Goal: Contribute content: Contribute content

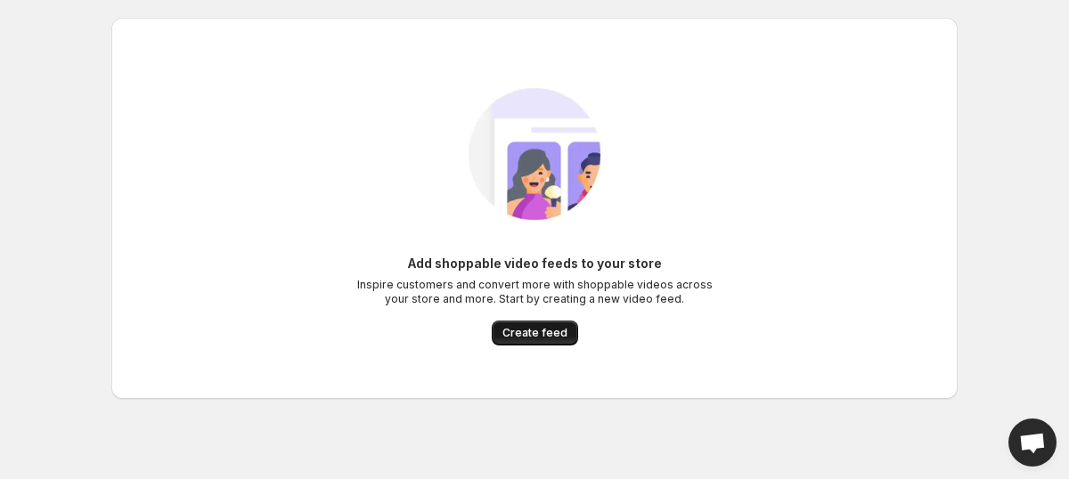
click at [530, 343] on button "Create feed" at bounding box center [535, 333] width 86 height 25
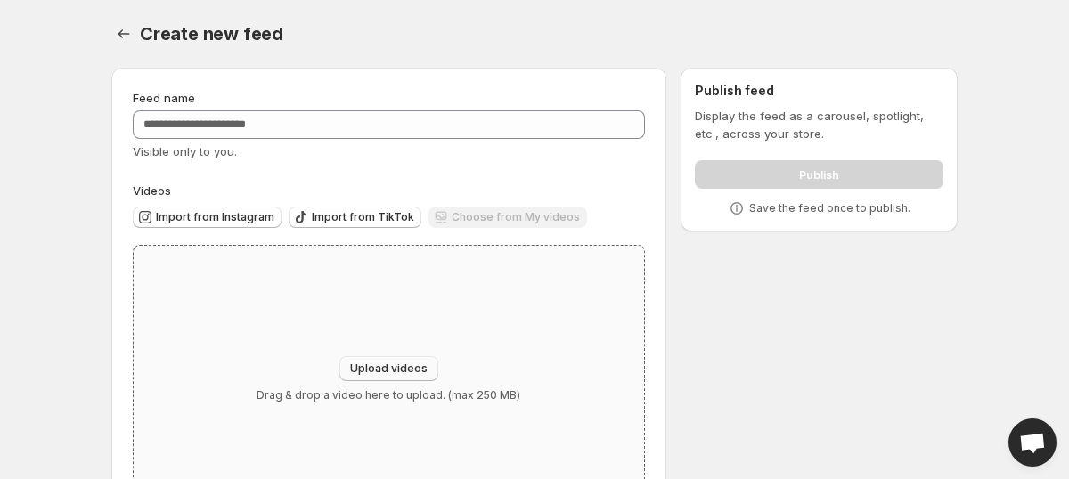
scroll to position [78, 0]
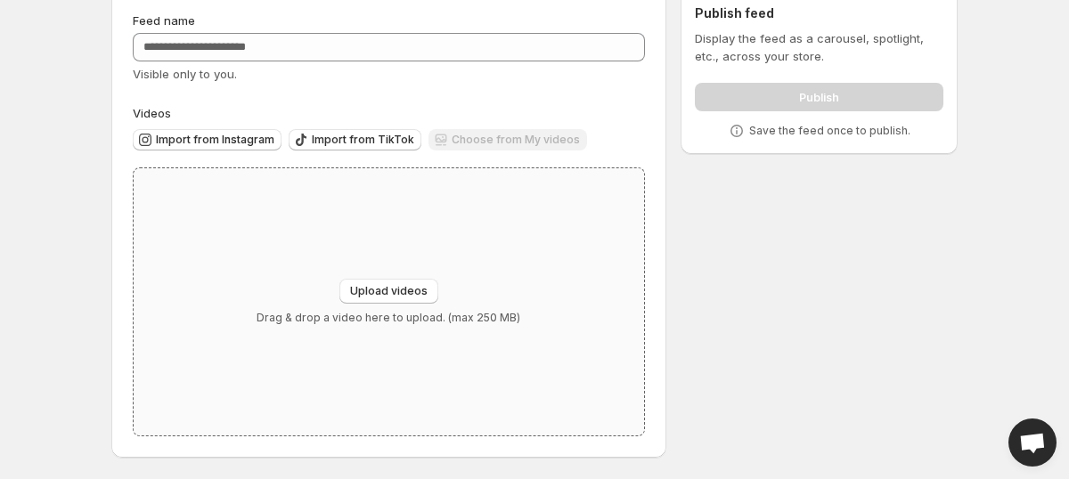
click at [415, 277] on div "Upload videos Drag & drop a video here to upload. (max 250 MB)" at bounding box center [389, 301] width 510 height 267
type input "**********"
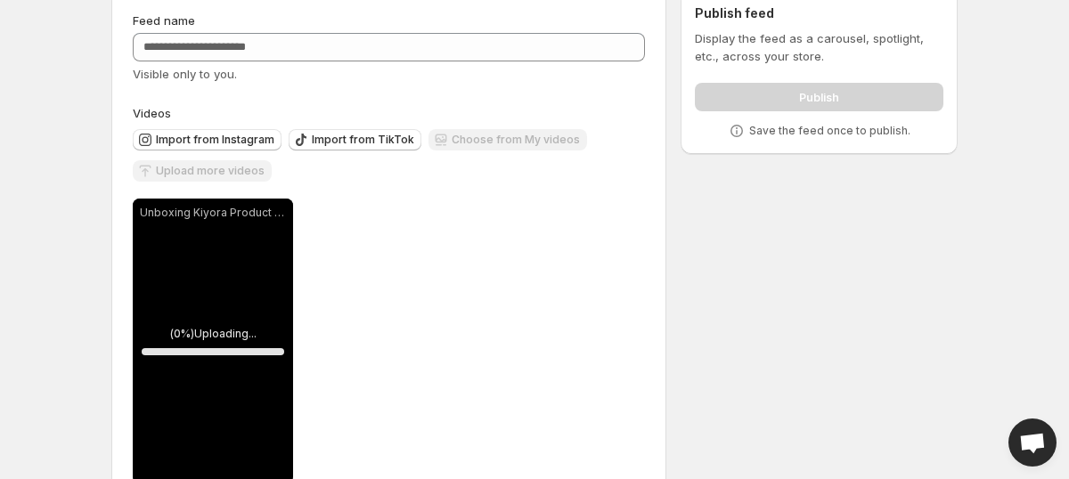
scroll to position [126, 0]
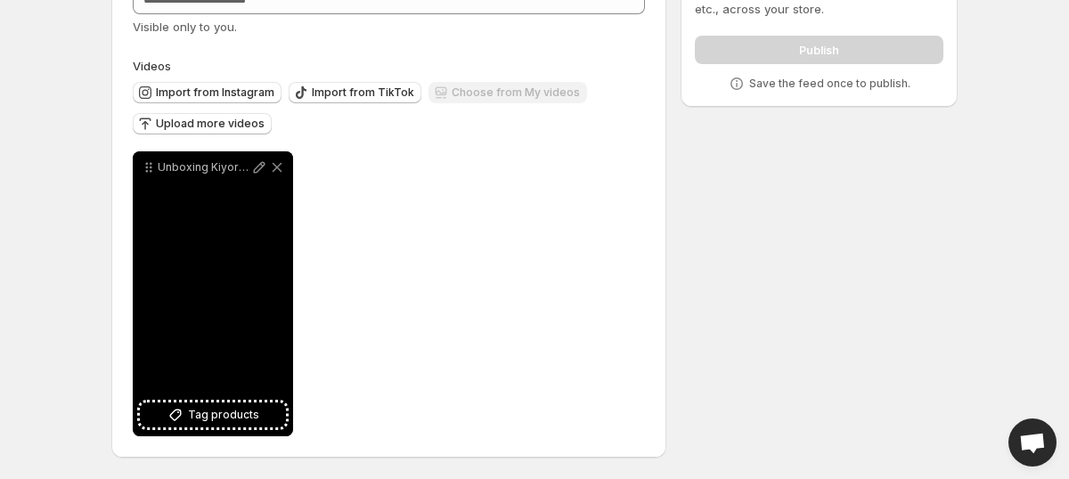
click at [258, 287] on div "Unboxing Kiyora Product pg" at bounding box center [213, 293] width 160 height 285
click at [246, 298] on div "Unboxing Kiyora Product pg" at bounding box center [213, 293] width 160 height 285
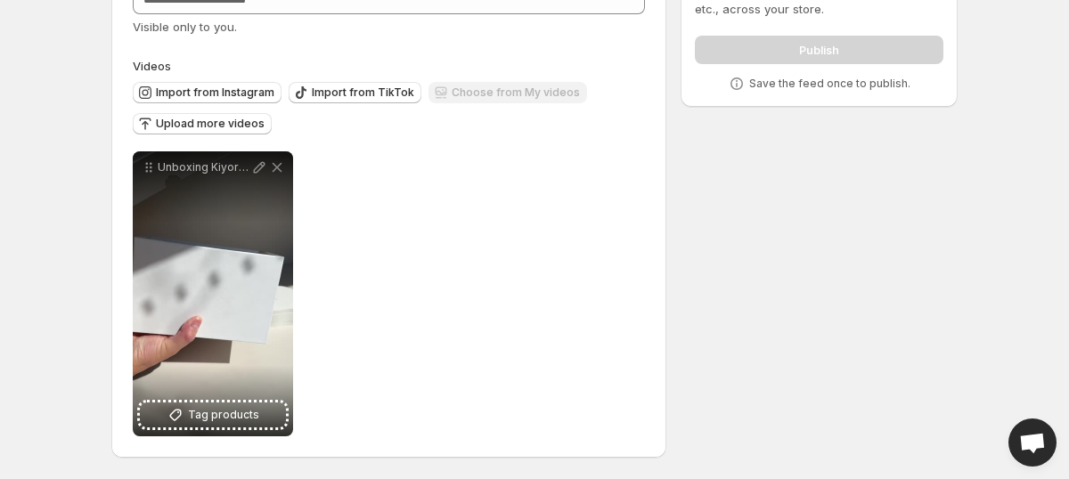
click at [364, 260] on div "**********" at bounding box center [389, 293] width 512 height 285
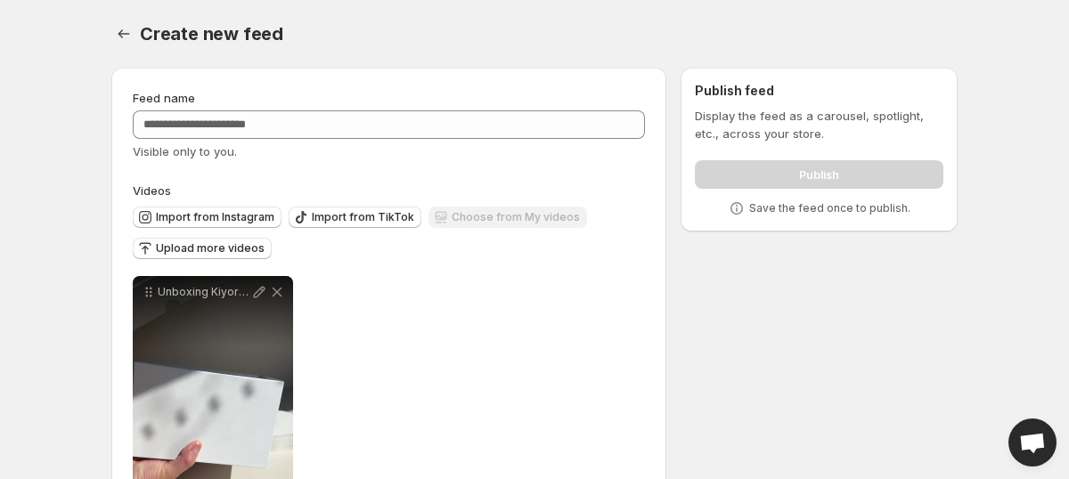
click at [391, 357] on div "**********" at bounding box center [389, 418] width 512 height 285
click at [243, 241] on button "Upload more videos" at bounding box center [202, 248] width 139 height 21
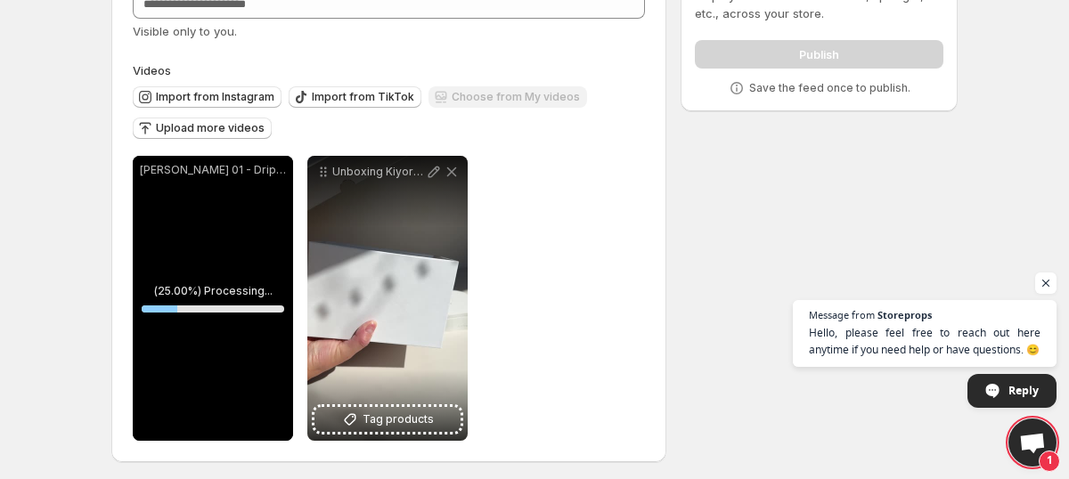
scroll to position [123, 0]
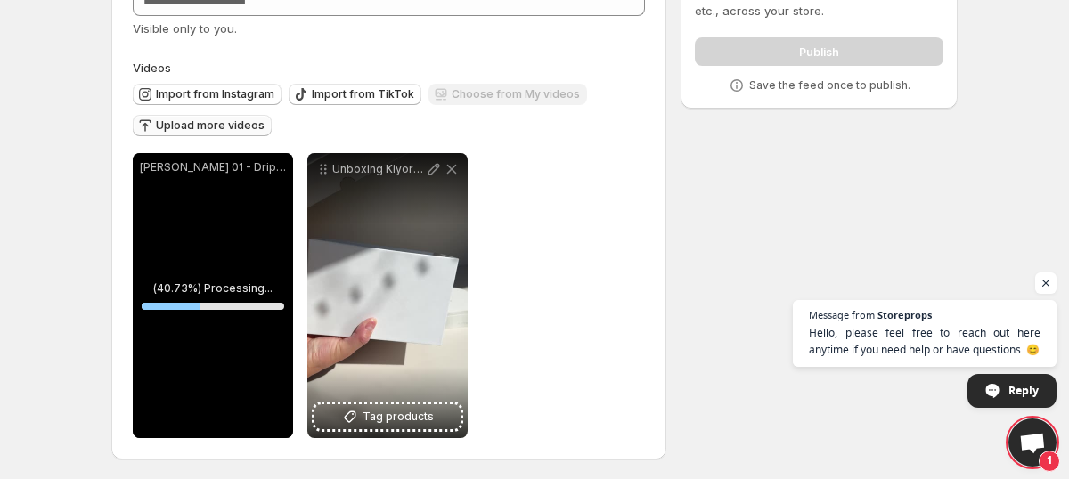
click at [225, 130] on span "Upload more videos" at bounding box center [210, 125] width 109 height 14
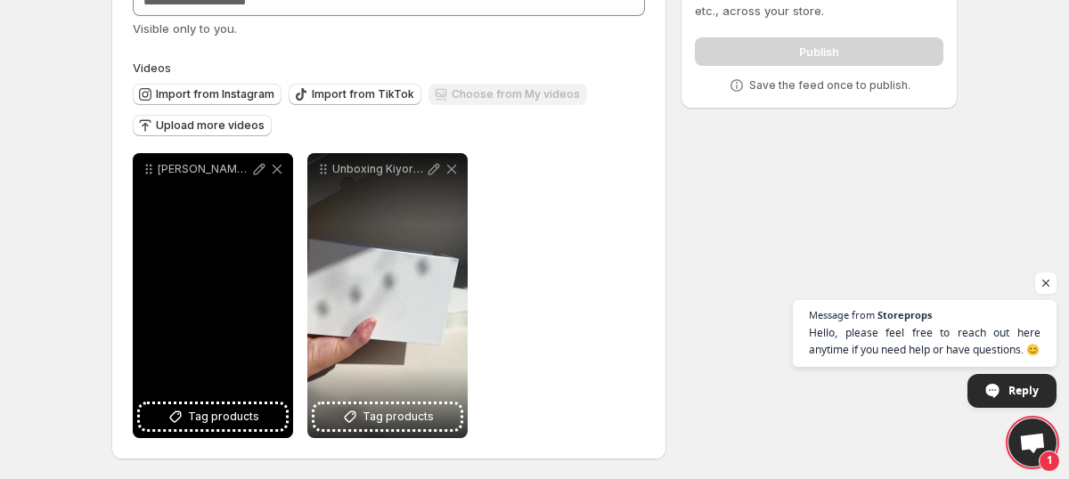
click at [246, 210] on div "[PERSON_NAME] 01 - Drip WIP" at bounding box center [213, 295] width 160 height 285
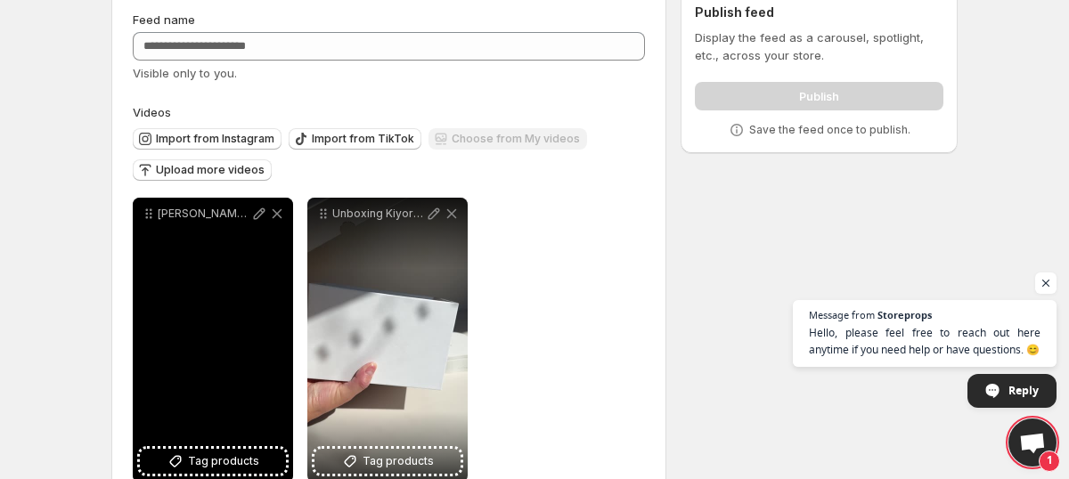
scroll to position [94, 0]
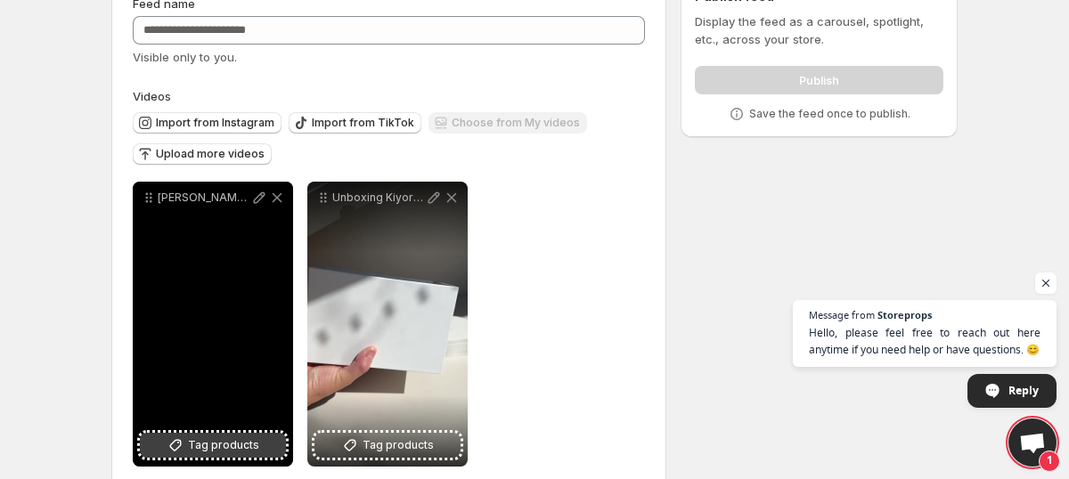
click at [215, 450] on span "Tag products" at bounding box center [223, 446] width 71 height 18
click at [249, 294] on div "[PERSON_NAME] 01 - Drip WIP" at bounding box center [213, 324] width 160 height 285
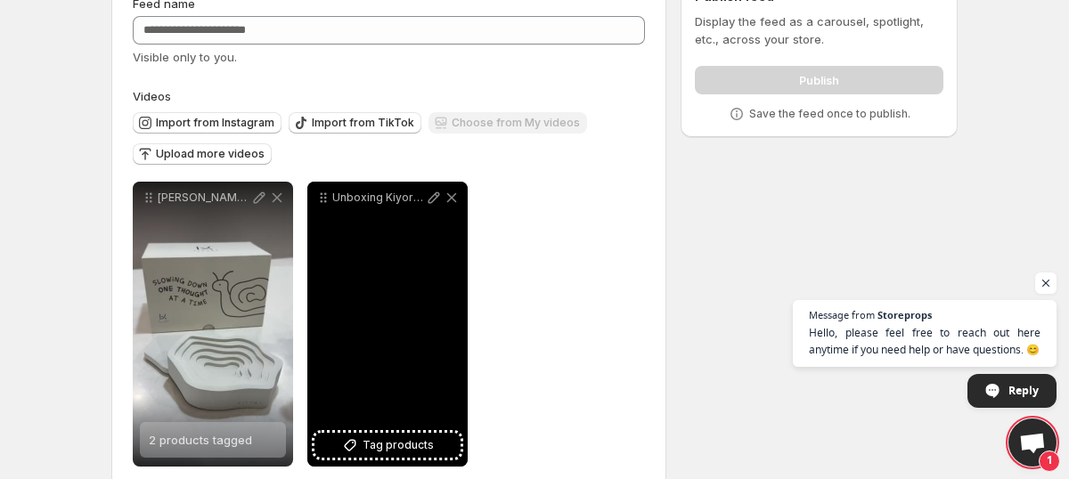
click at [447, 313] on div "Unboxing Kiyora Product pg" at bounding box center [387, 324] width 160 height 285
click at [397, 444] on span "Tag products" at bounding box center [398, 446] width 71 height 18
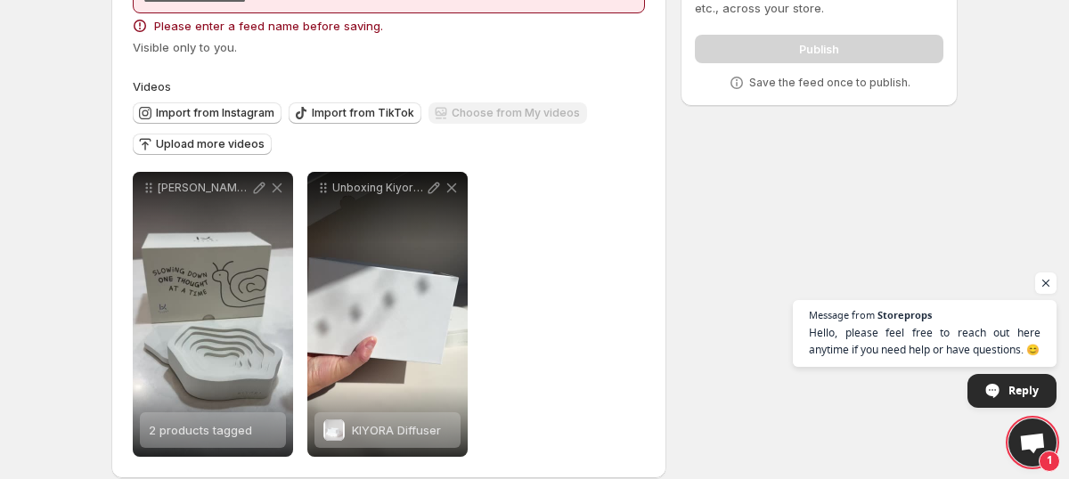
scroll to position [100, 0]
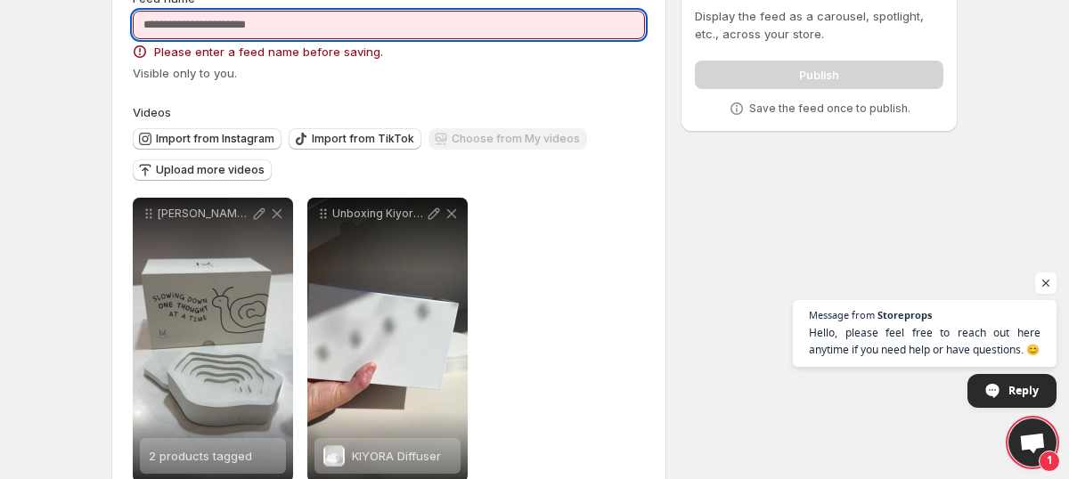
click at [421, 29] on input "Feed name" at bounding box center [389, 25] width 512 height 29
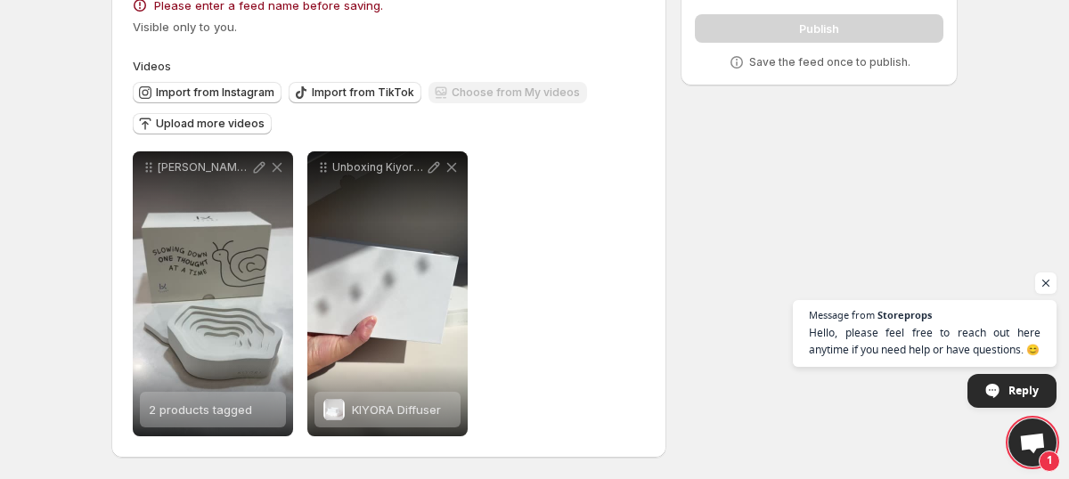
scroll to position [118, 0]
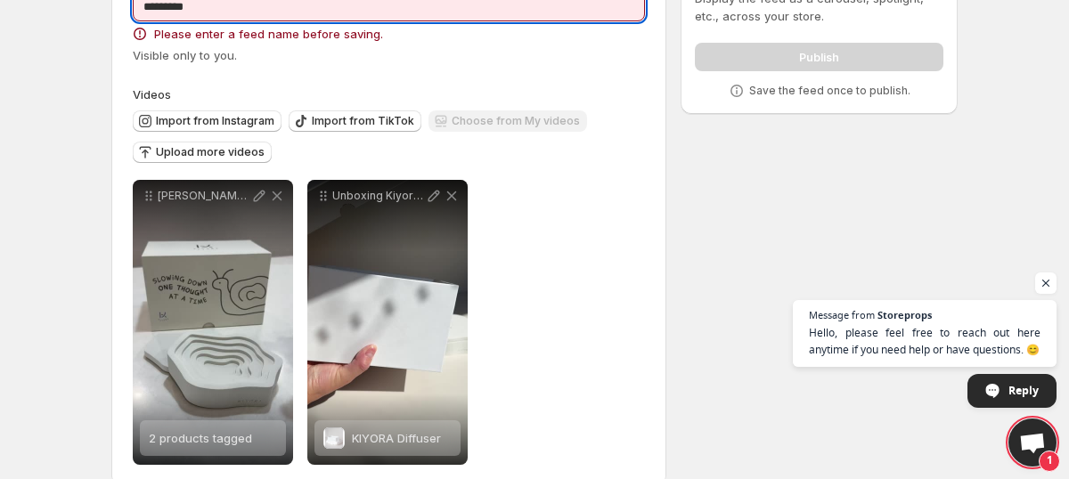
type input "*********"
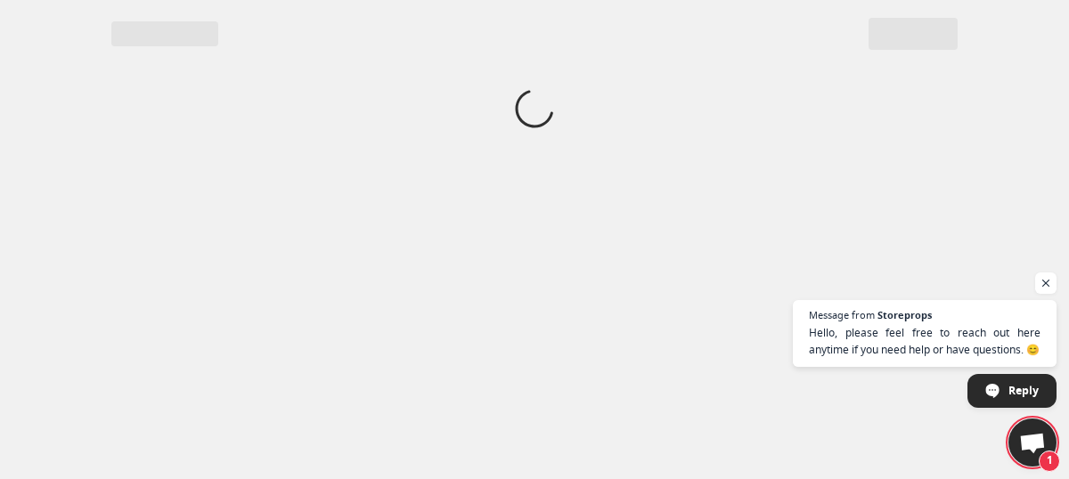
scroll to position [0, 0]
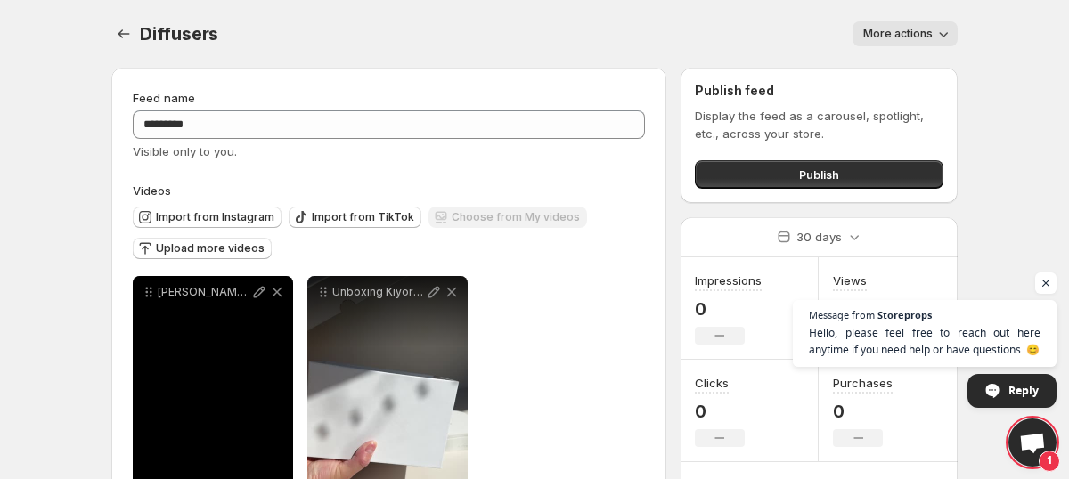
click at [277, 297] on icon at bounding box center [277, 292] width 18 height 18
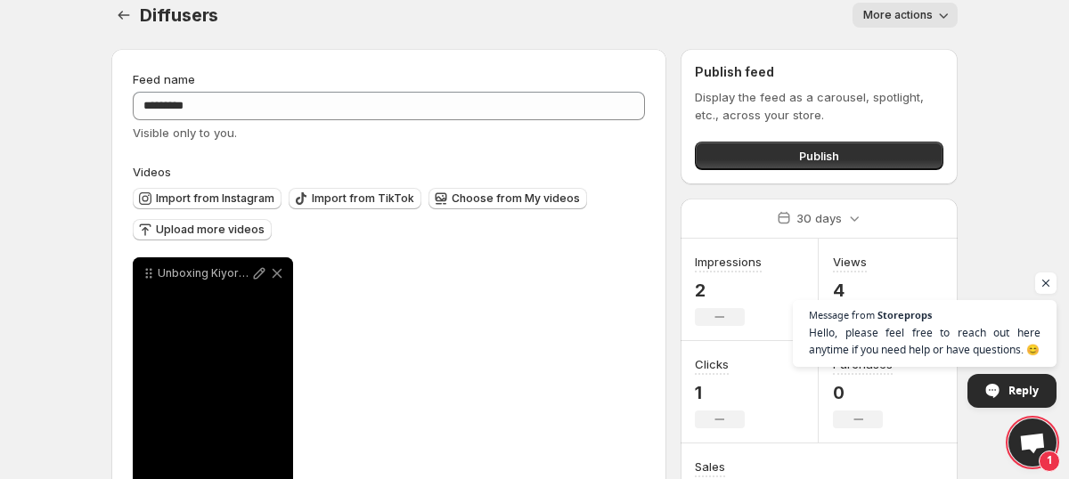
scroll to position [20, 0]
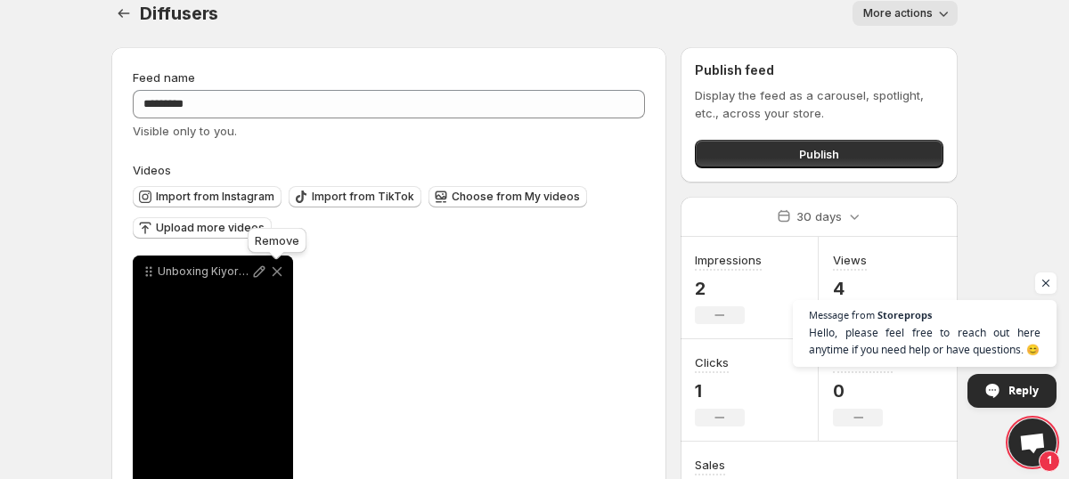
click at [276, 274] on icon at bounding box center [278, 272] width 10 height 10
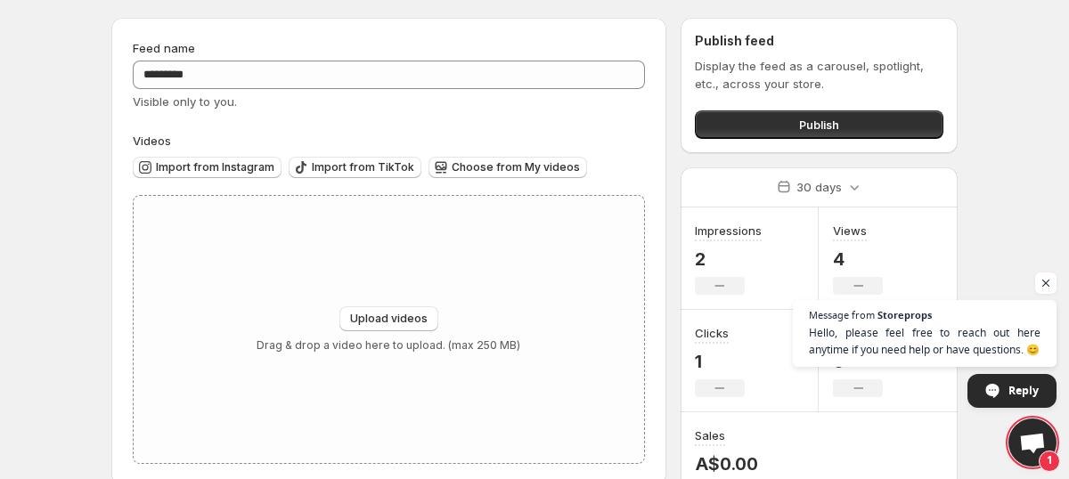
scroll to position [46, 0]
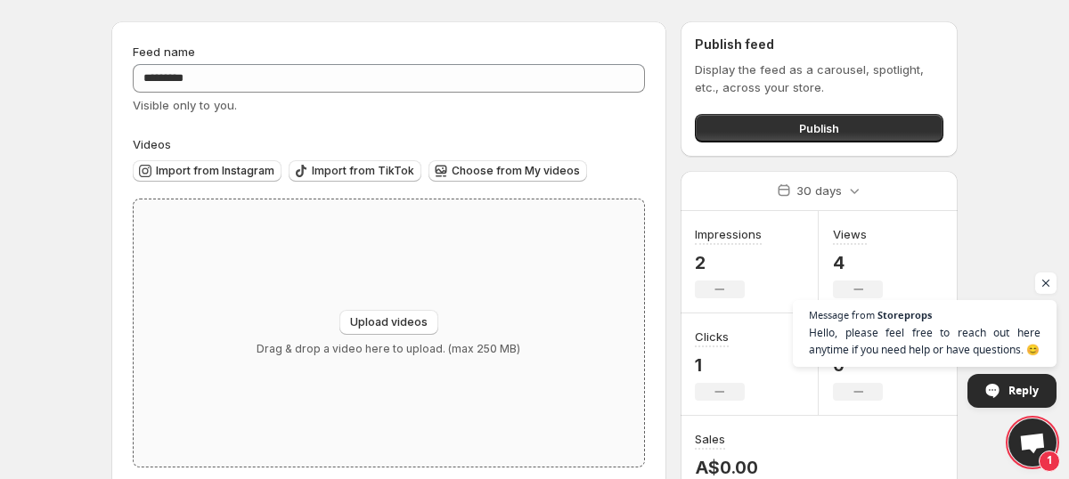
click at [393, 309] on div "Upload videos Drag & drop a video here to upload. (max 250 MB)" at bounding box center [389, 333] width 510 height 267
type input "**********"
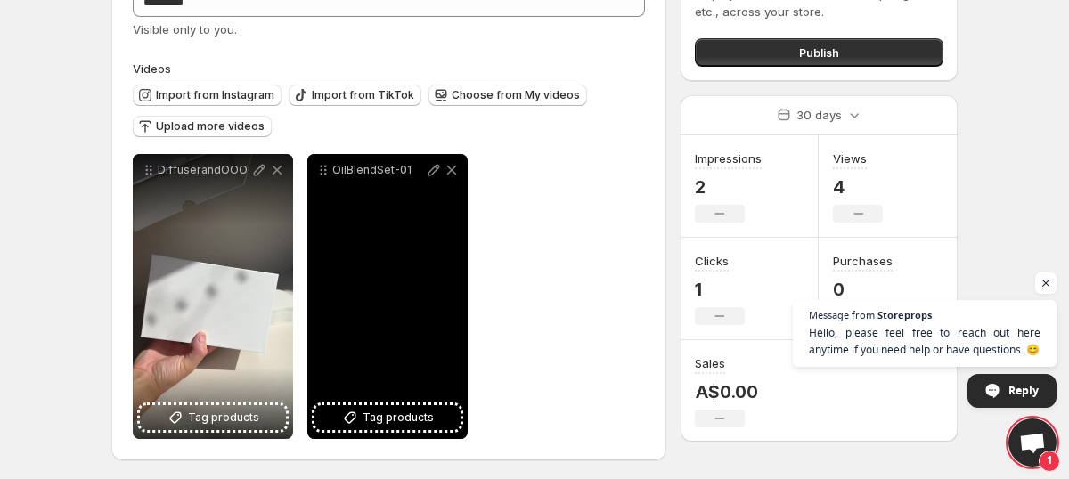
scroll to position [126, 0]
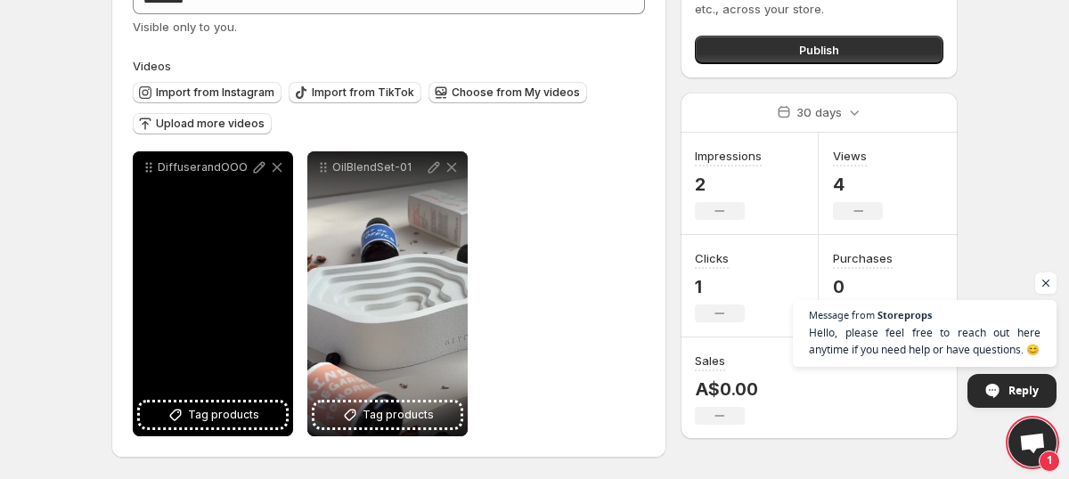
click at [209, 219] on div "DiffuserandOOO" at bounding box center [213, 293] width 160 height 285
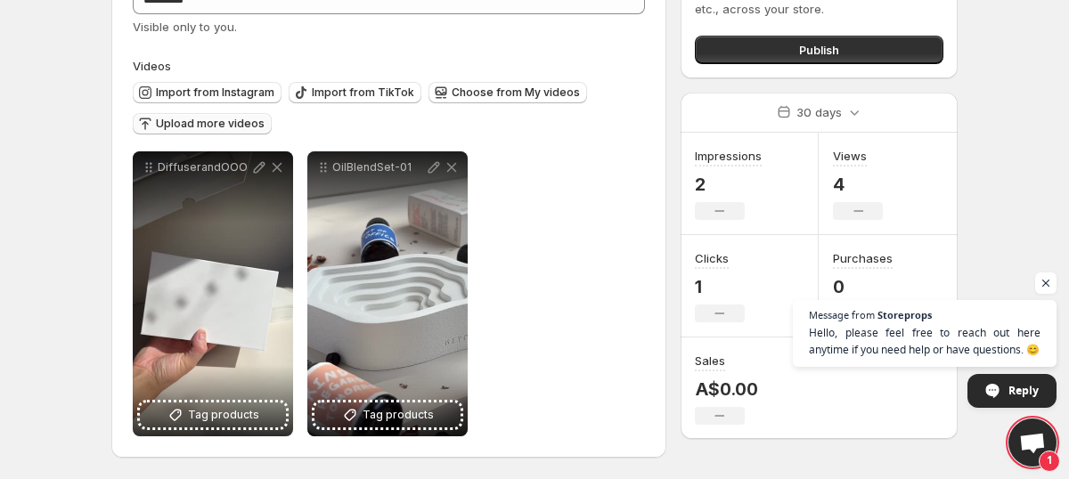
click at [138, 123] on icon "button" at bounding box center [145, 124] width 18 height 18
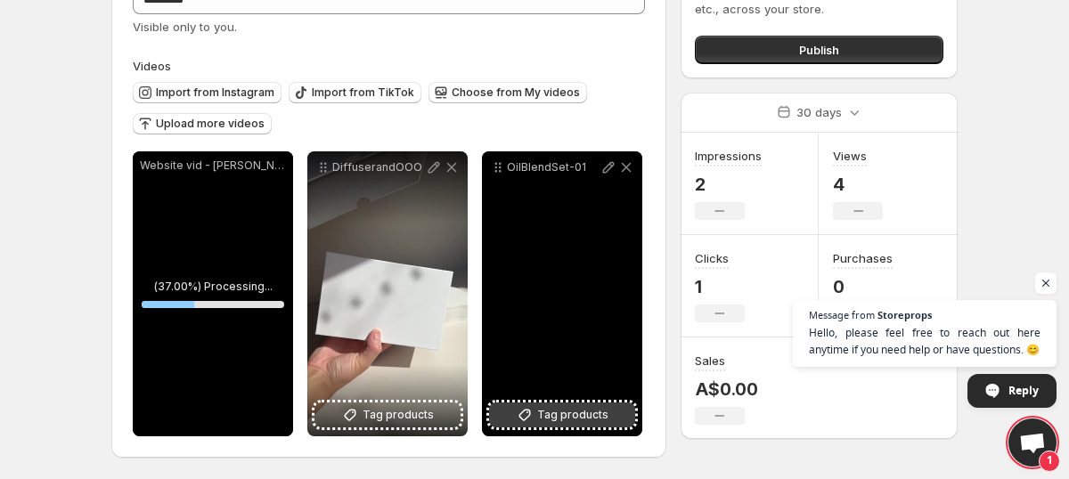
click at [553, 411] on span "Tag products" at bounding box center [572, 415] width 71 height 18
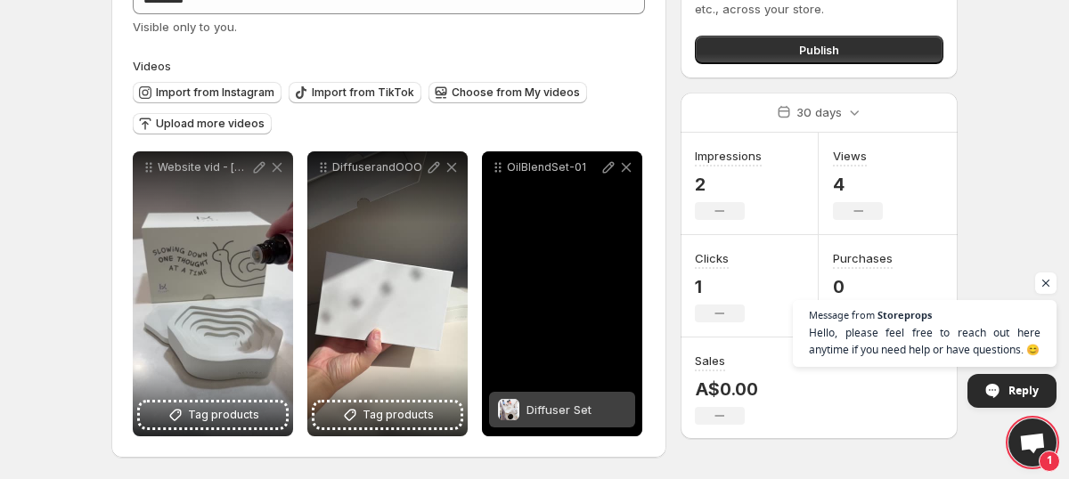
click at [556, 420] on div "Diffuser Set" at bounding box center [559, 410] width 65 height 36
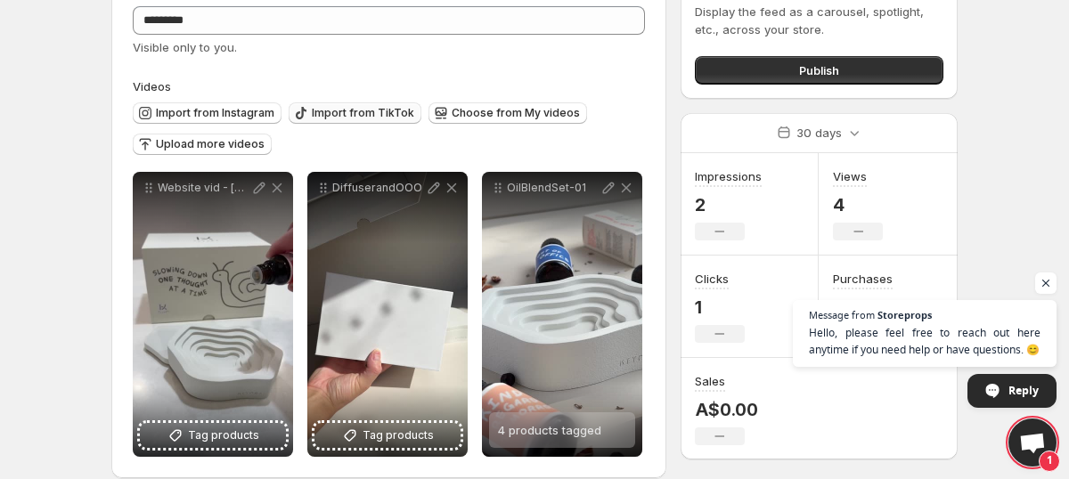
scroll to position [94, 0]
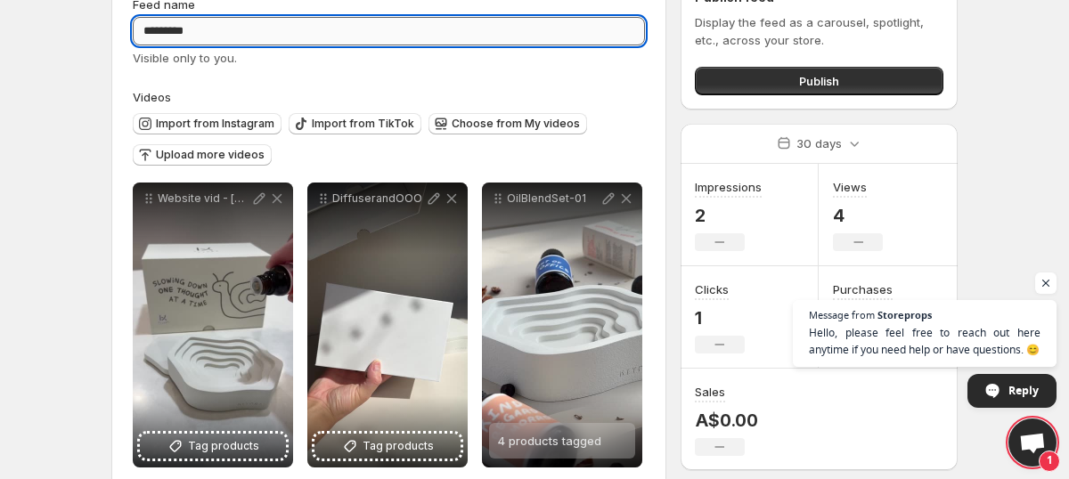
click at [312, 31] on input "*********" at bounding box center [389, 31] width 512 height 29
type input "**********"
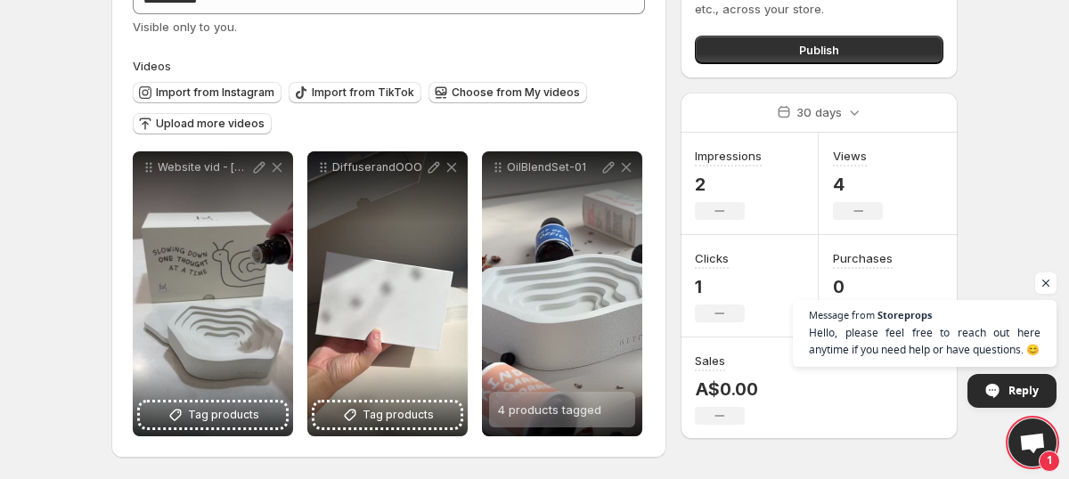
scroll to position [0, 0]
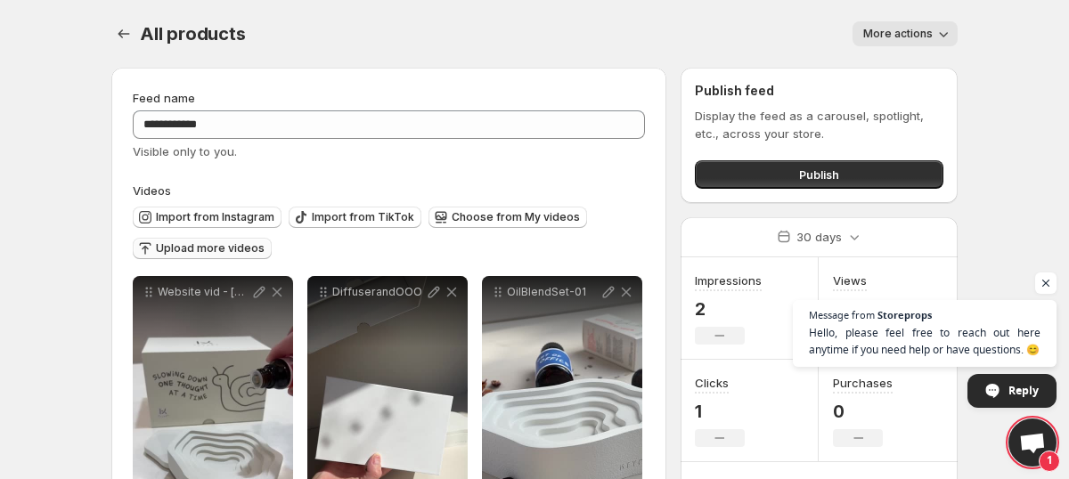
click at [197, 250] on span "Upload more videos" at bounding box center [210, 248] width 109 height 14
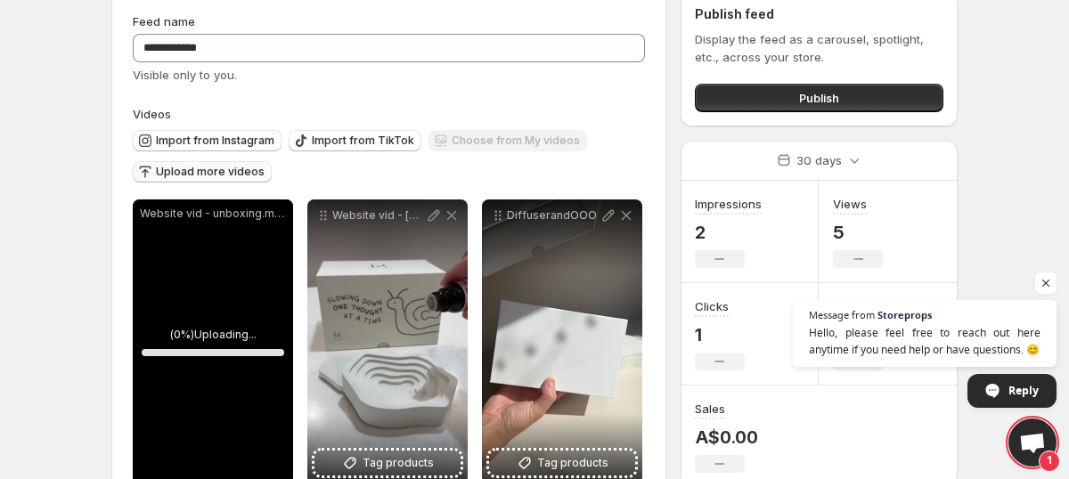
scroll to position [143, 0]
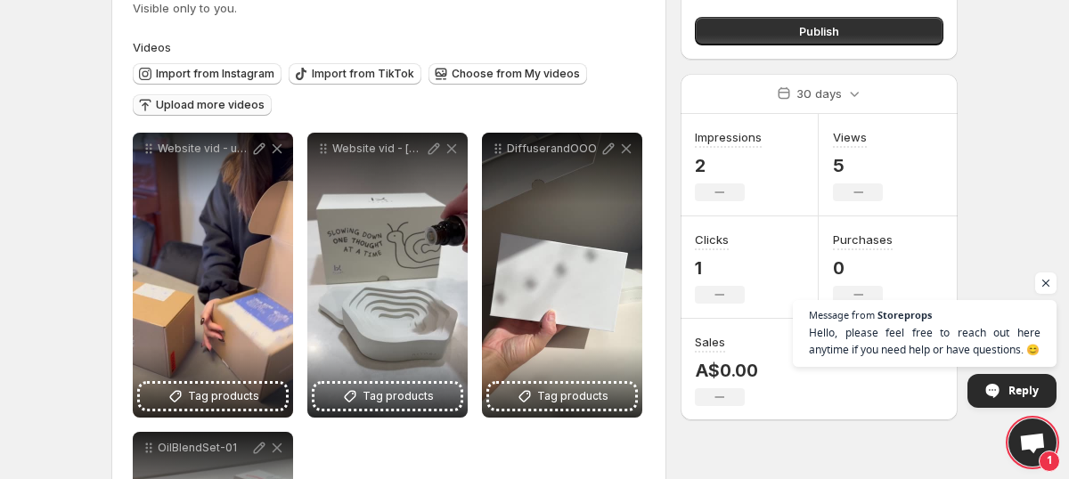
click at [224, 107] on span "Upload more videos" at bounding box center [210, 105] width 109 height 14
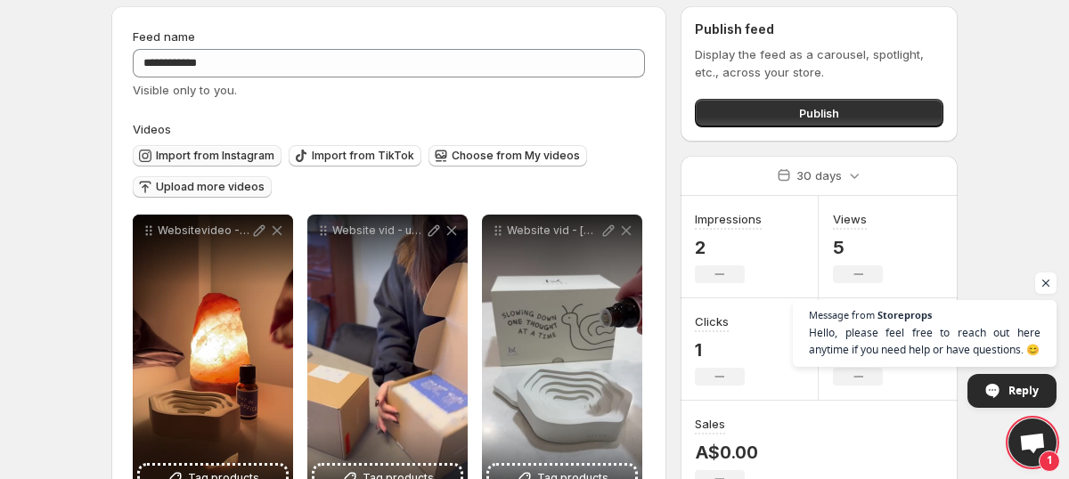
scroll to position [27, 0]
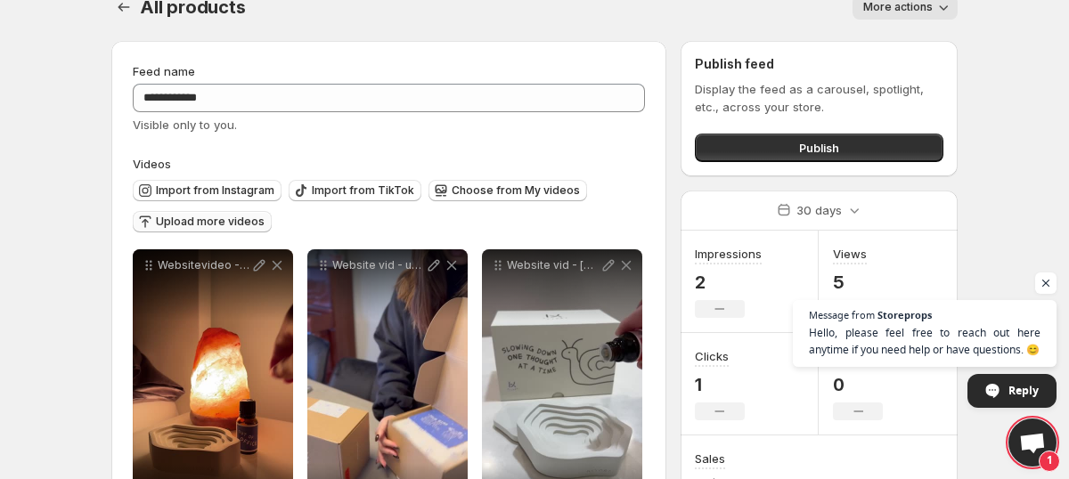
click at [215, 229] on button "Upload more videos" at bounding box center [202, 221] width 139 height 21
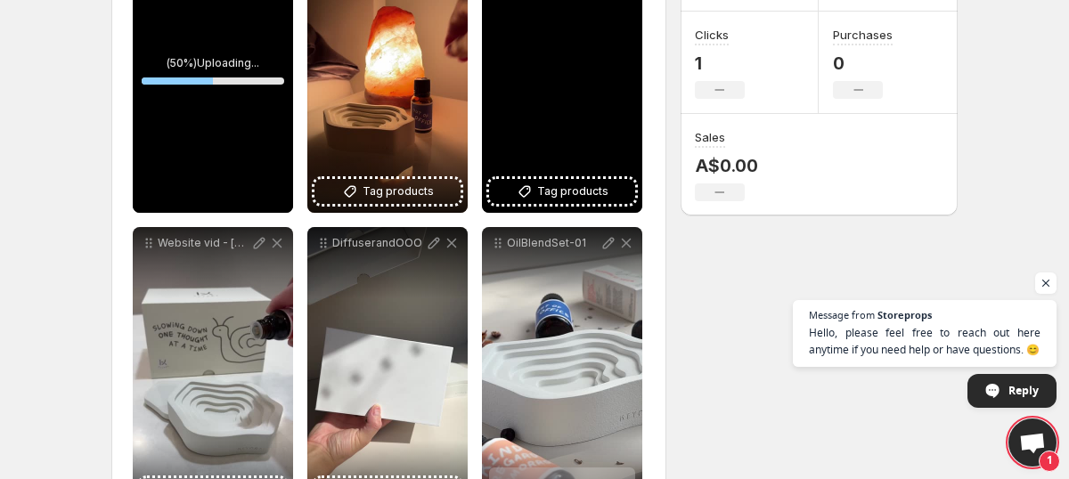
scroll to position [351, 0]
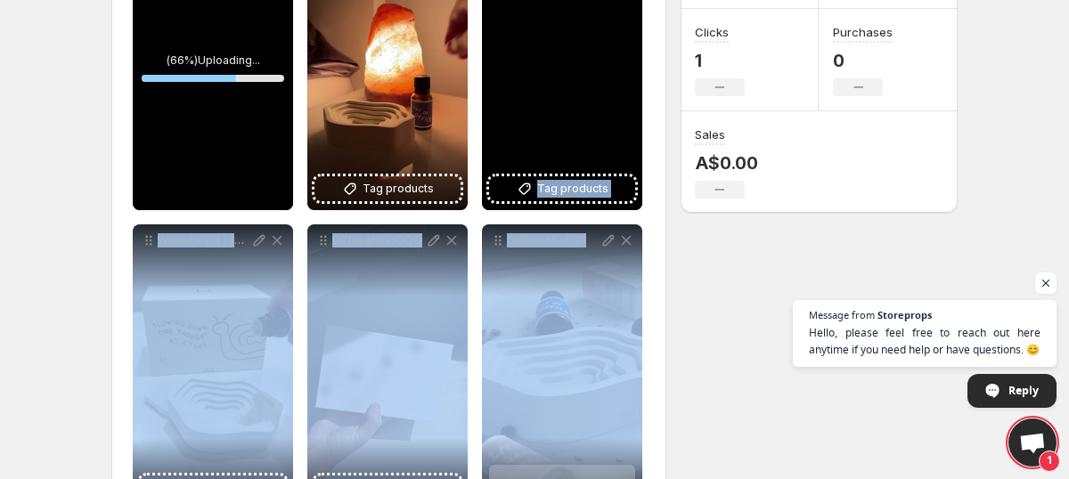
drag, startPoint x: 535, startPoint y: 318, endPoint x: 524, endPoint y: 71, distance: 247.0
click at [524, 71] on div "**********" at bounding box center [389, 217] width 512 height 584
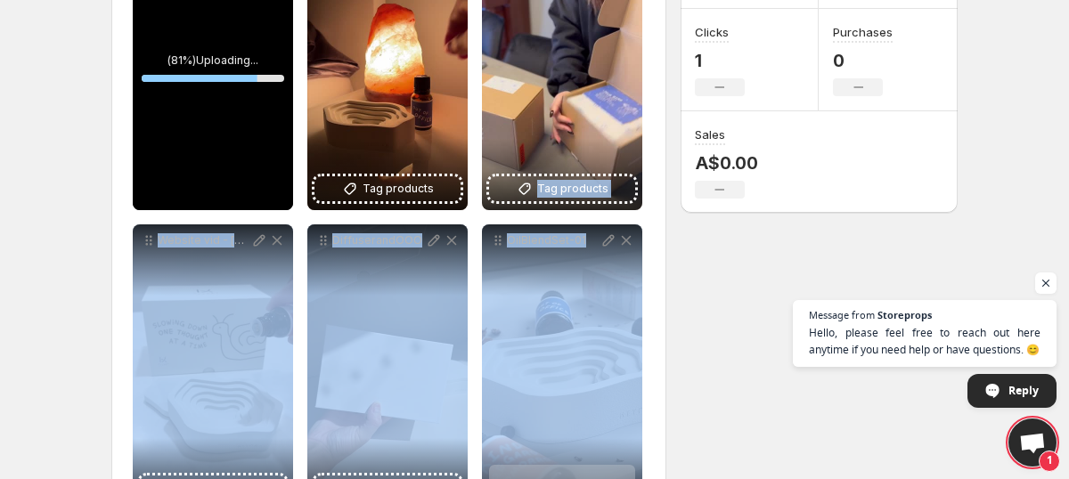
click at [689, 258] on div "**********" at bounding box center [527, 127] width 861 height 850
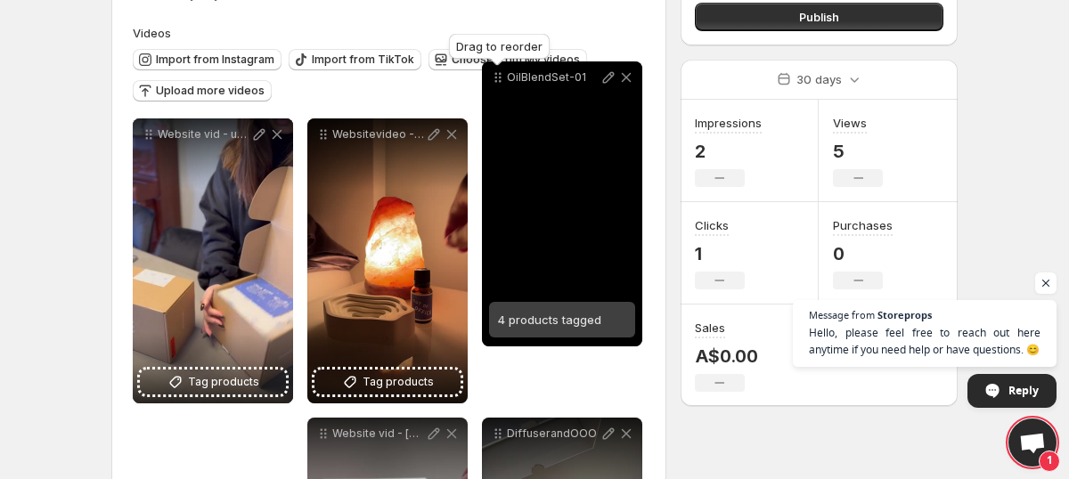
scroll to position [134, 0]
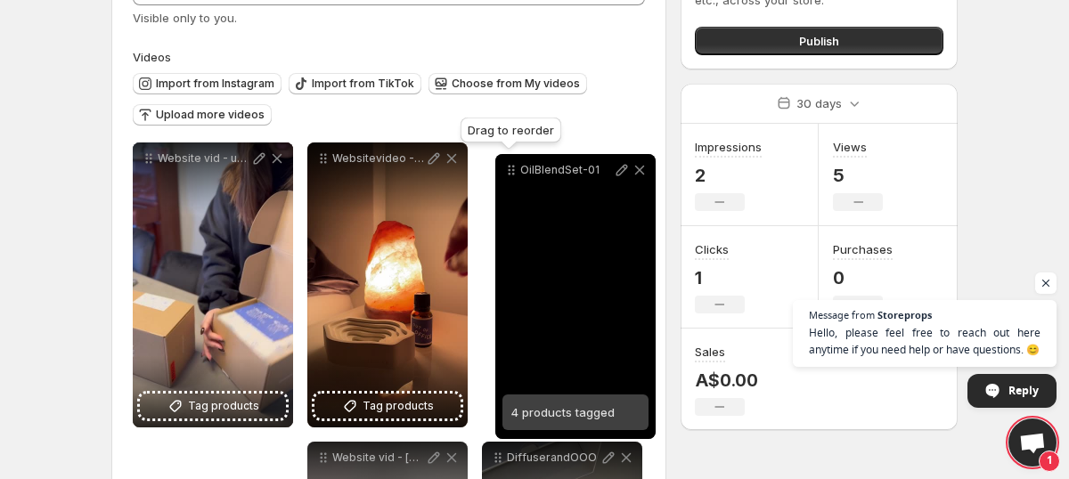
drag, startPoint x: 499, startPoint y: 240, endPoint x: 500, endPoint y: 161, distance: 78.4
click at [502, 162] on icon at bounding box center [511, 170] width 18 height 18
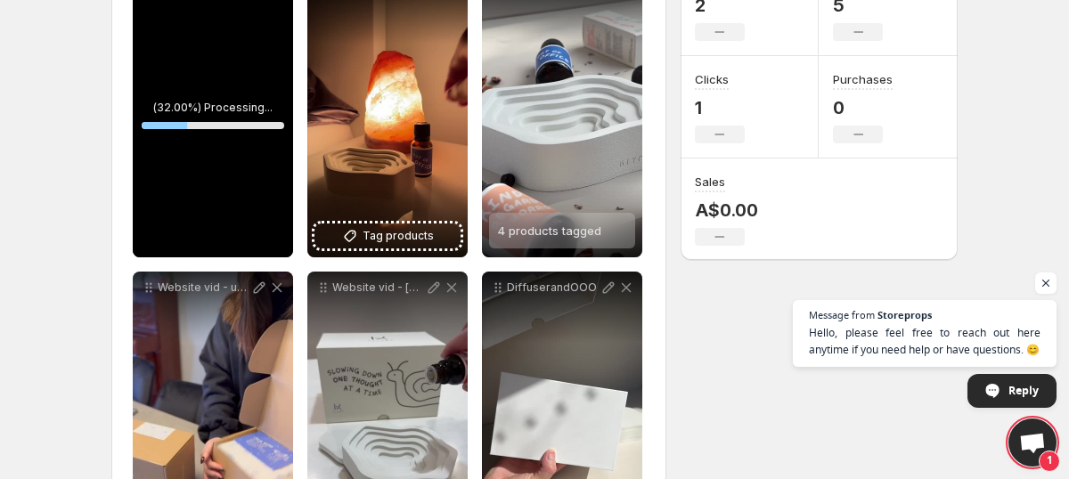
scroll to position [253, 0]
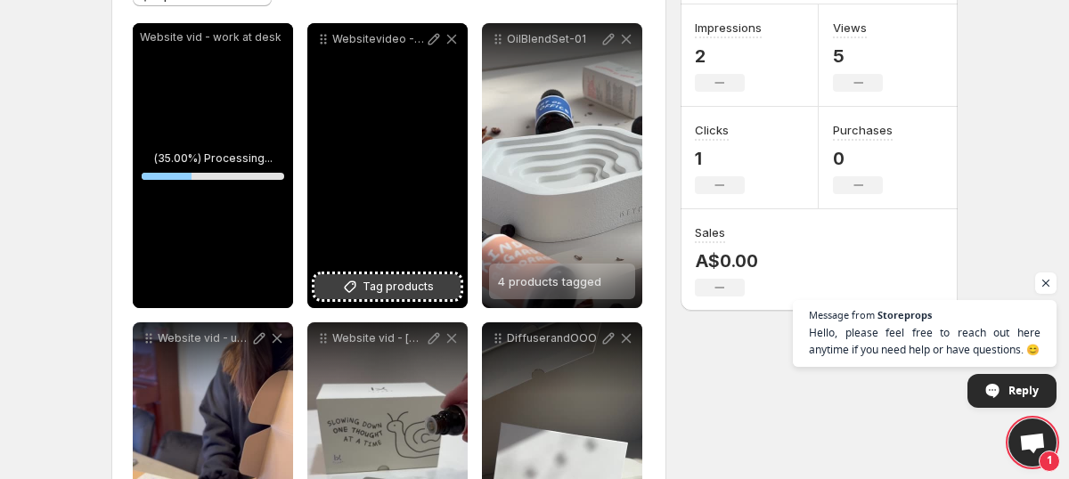
click at [396, 290] on span "Tag products" at bounding box center [398, 287] width 71 height 18
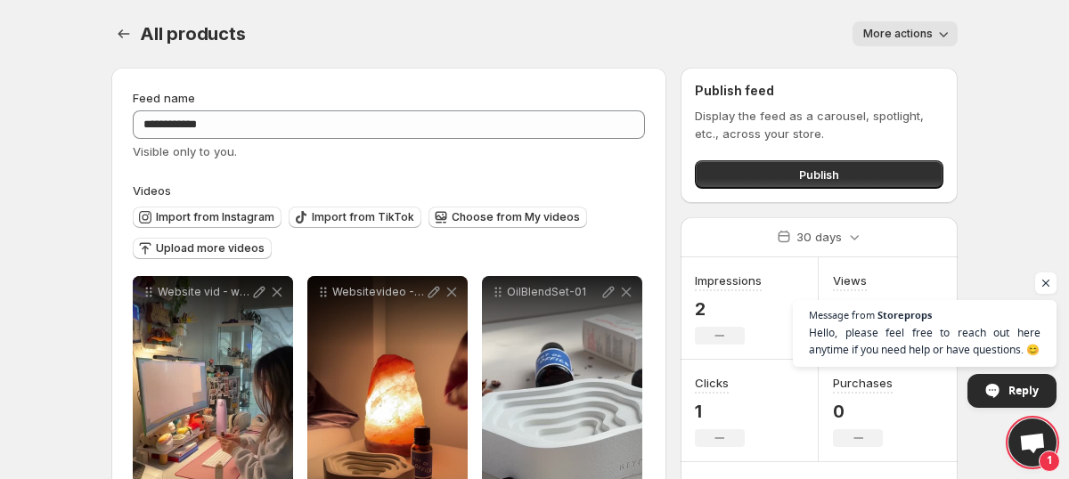
scroll to position [102, 0]
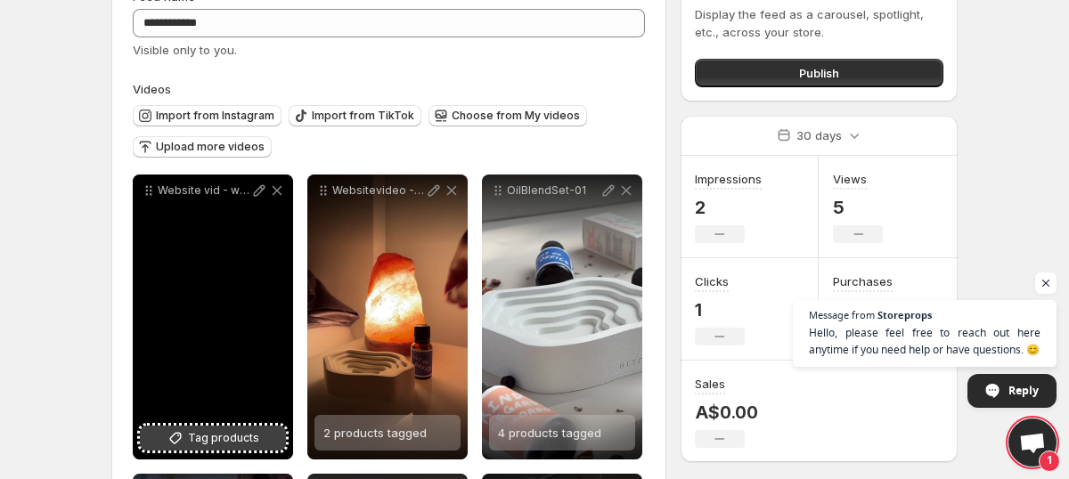
click at [210, 440] on span "Tag products" at bounding box center [223, 438] width 71 height 18
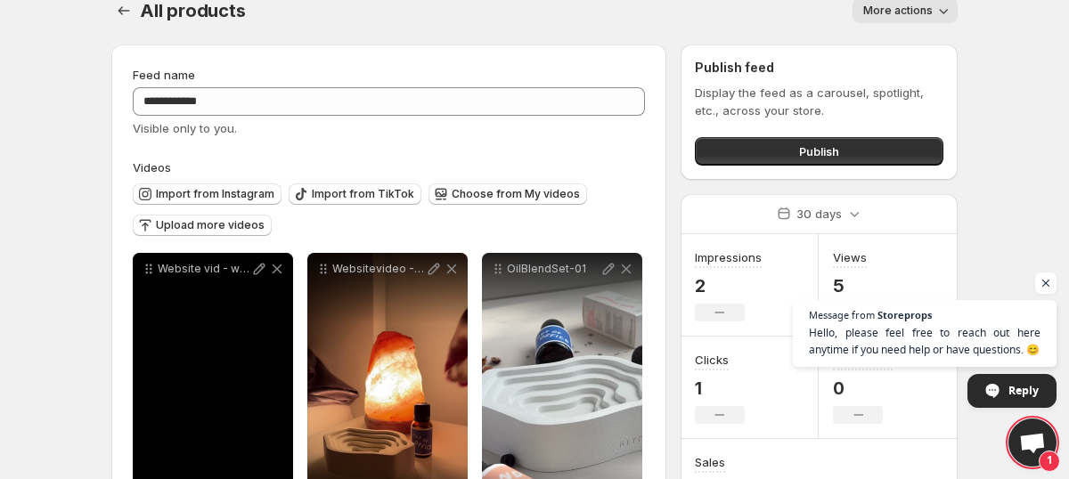
scroll to position [0, 0]
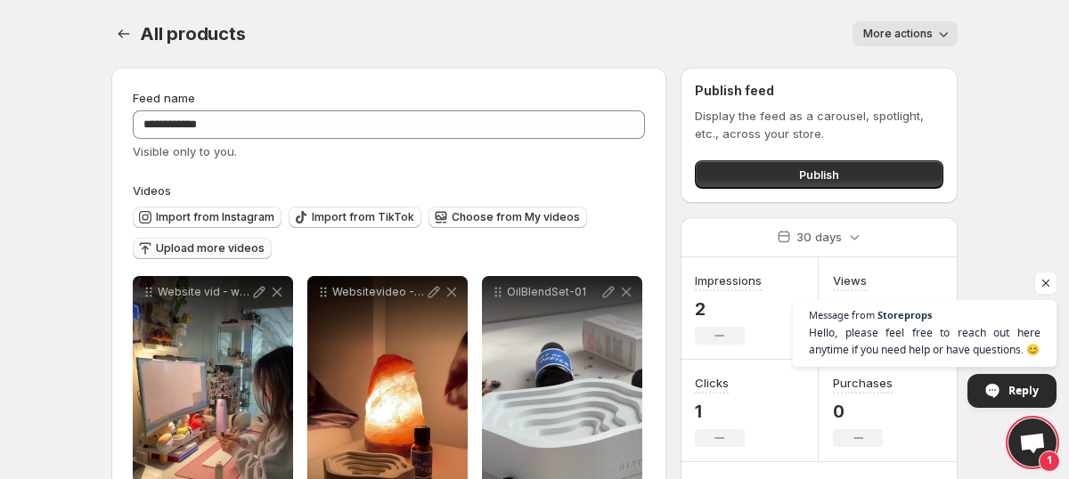
click at [216, 254] on span "Upload more videos" at bounding box center [210, 248] width 109 height 14
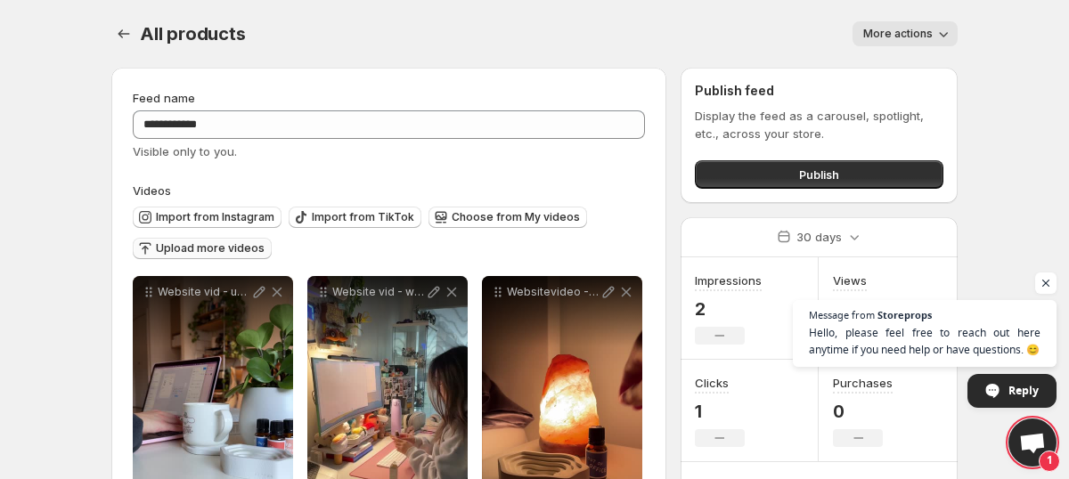
click at [215, 249] on span "Upload more videos" at bounding box center [210, 248] width 109 height 14
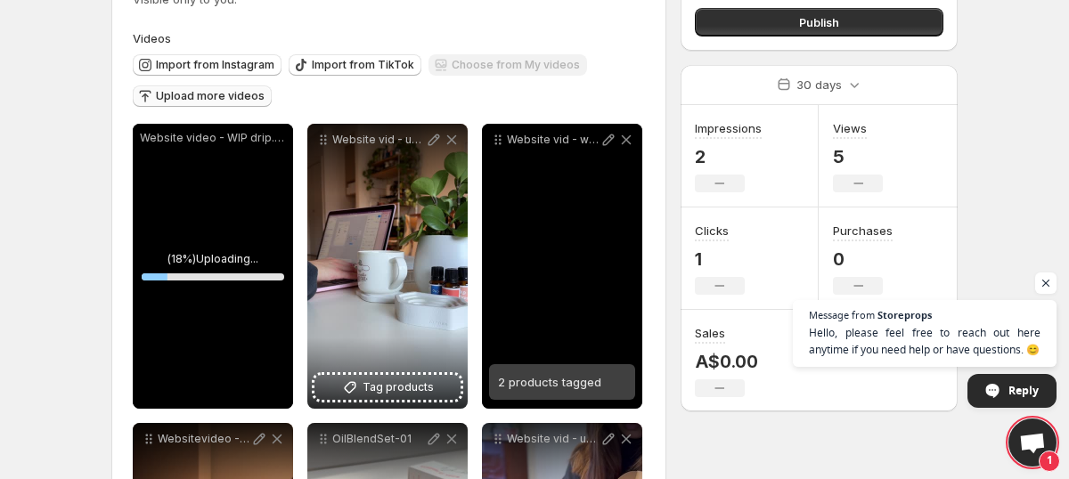
scroll to position [161, 0]
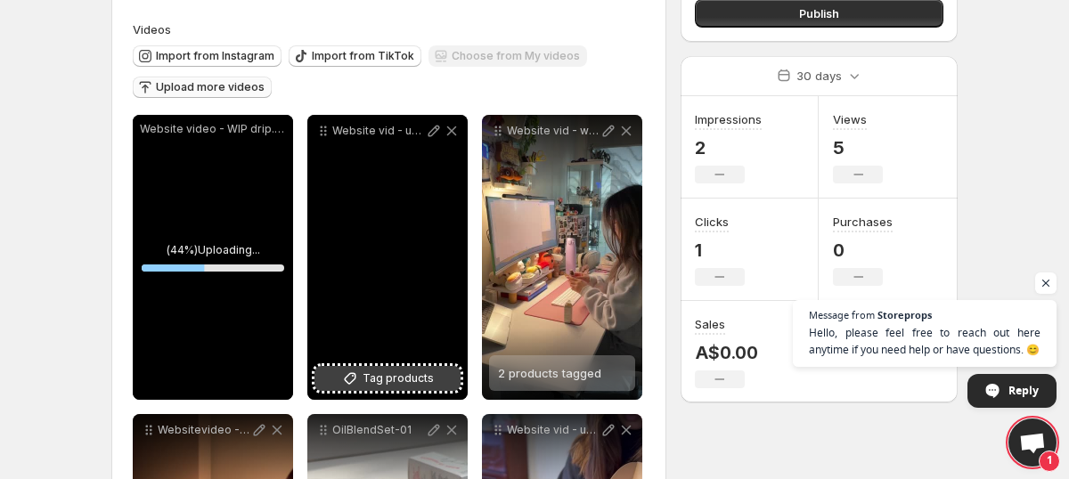
click at [419, 389] on button "Tag products" at bounding box center [387, 378] width 146 height 25
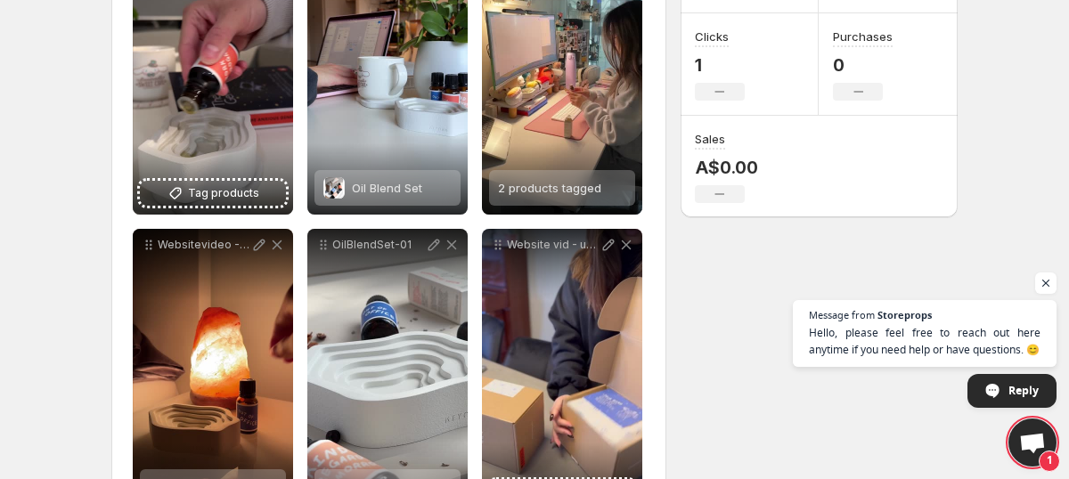
scroll to position [239, 0]
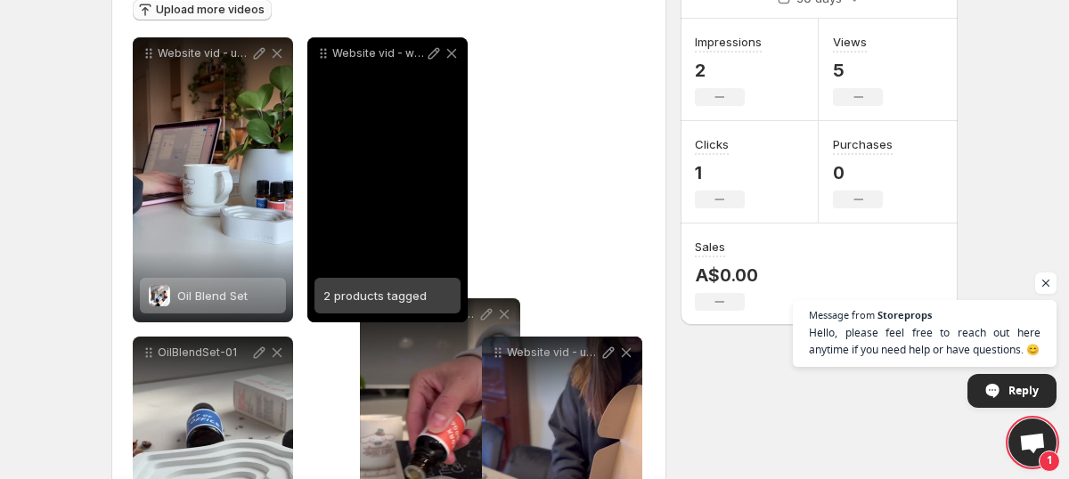
drag, startPoint x: 146, startPoint y: 55, endPoint x: 373, endPoint y: 316, distance: 346.1
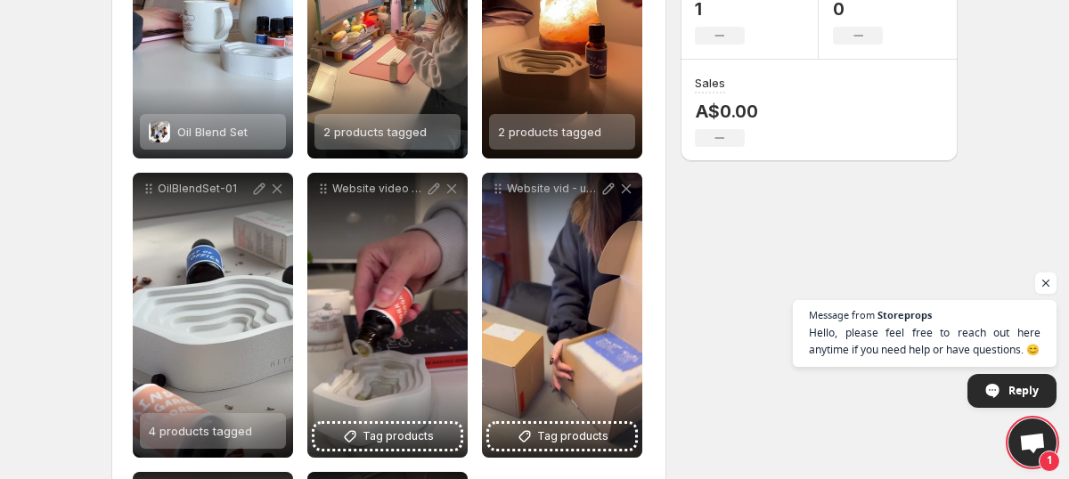
scroll to position [0, 0]
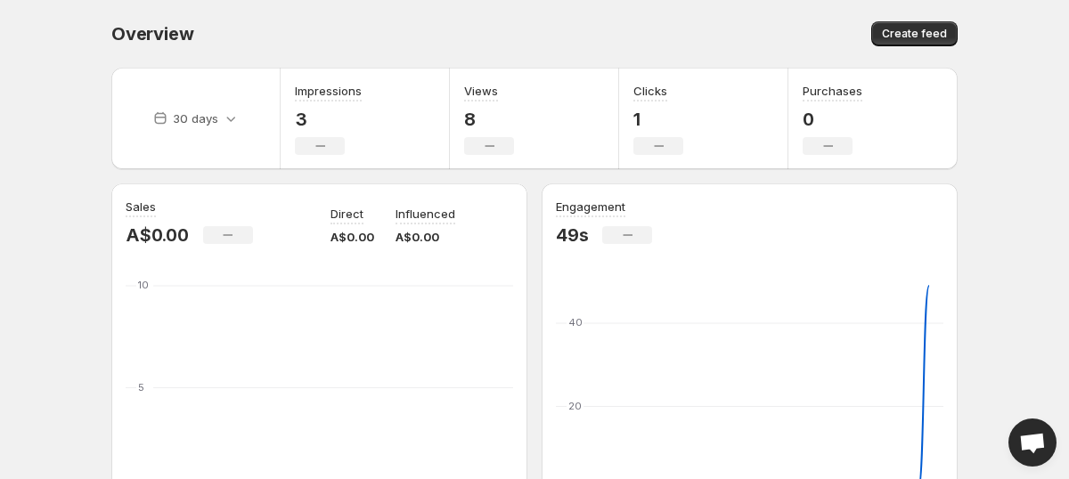
click at [243, 110] on div "30 days" at bounding box center [195, 119] width 169 height 102
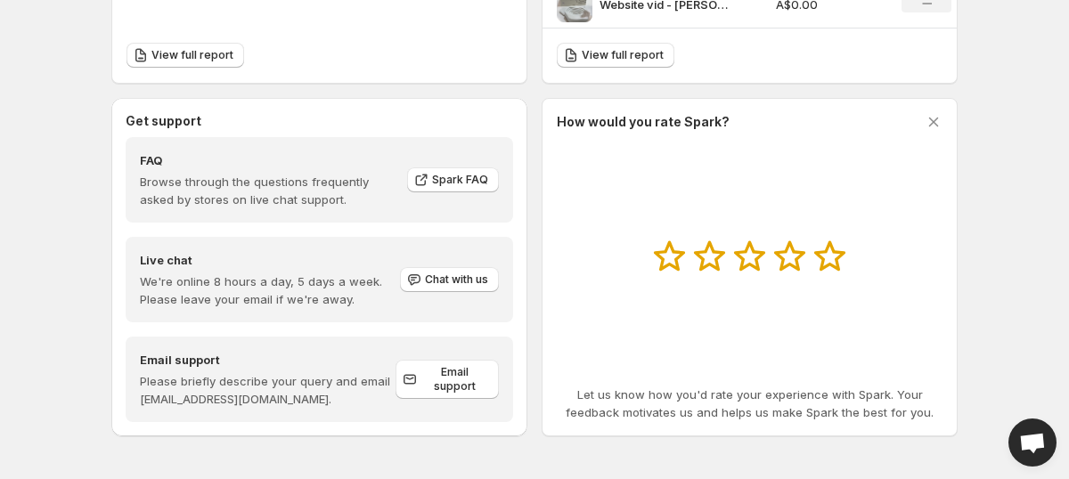
scroll to position [878, 0]
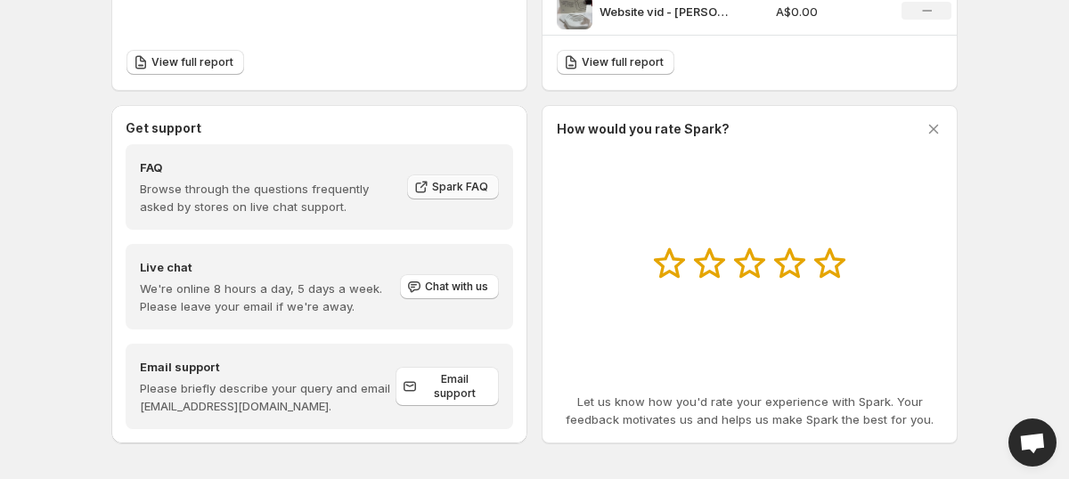
click at [453, 179] on link "Spark FAQ" at bounding box center [453, 187] width 92 height 25
click at [479, 277] on button "Chat with us" at bounding box center [449, 286] width 99 height 25
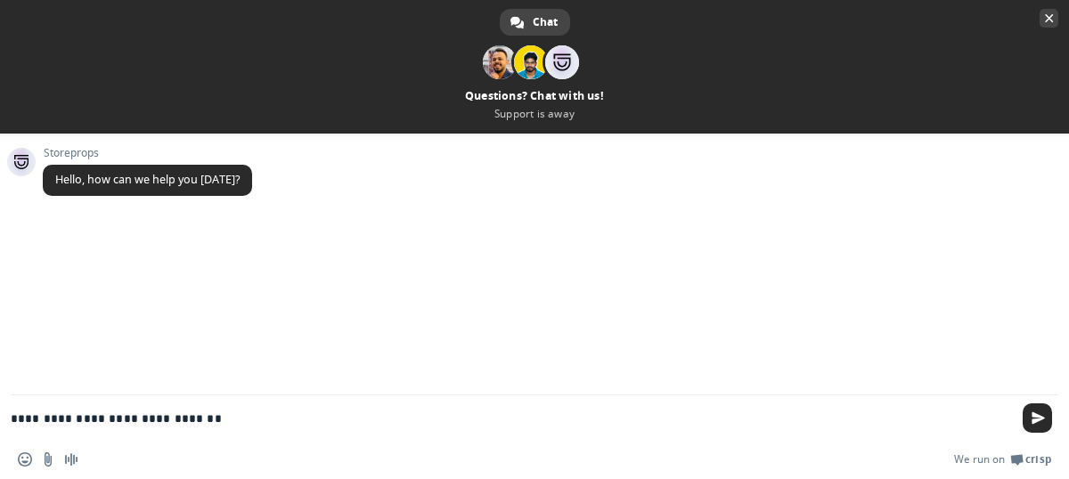
type textarea "**********"
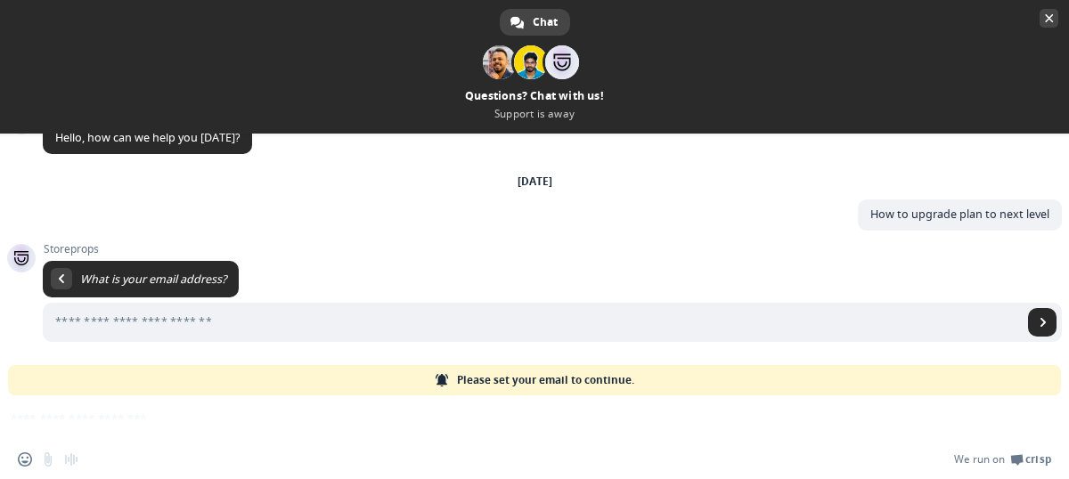
scroll to position [43, 0]
click at [180, 331] on input "Enter your email address..." at bounding box center [533, 322] width 980 height 39
type input "*"
type input "**********"
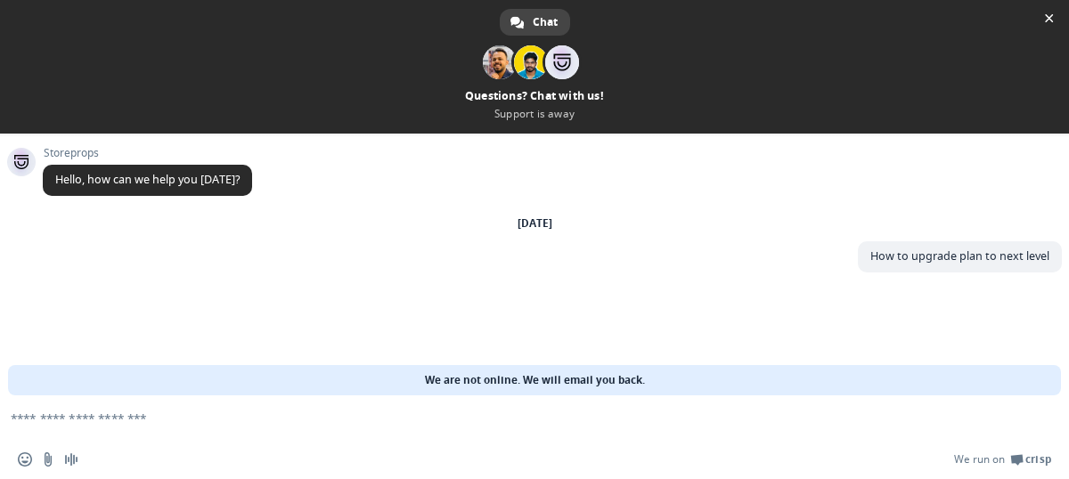
scroll to position [0, 0]
click at [1049, 17] on span "Close chat" at bounding box center [1049, 18] width 9 height 12
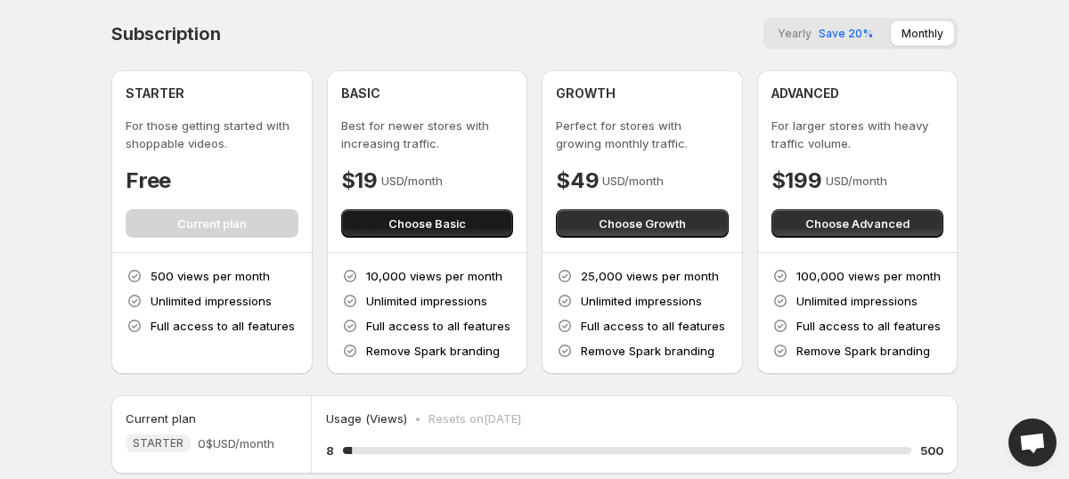
click at [447, 218] on span "Choose Basic" at bounding box center [427, 224] width 78 height 18
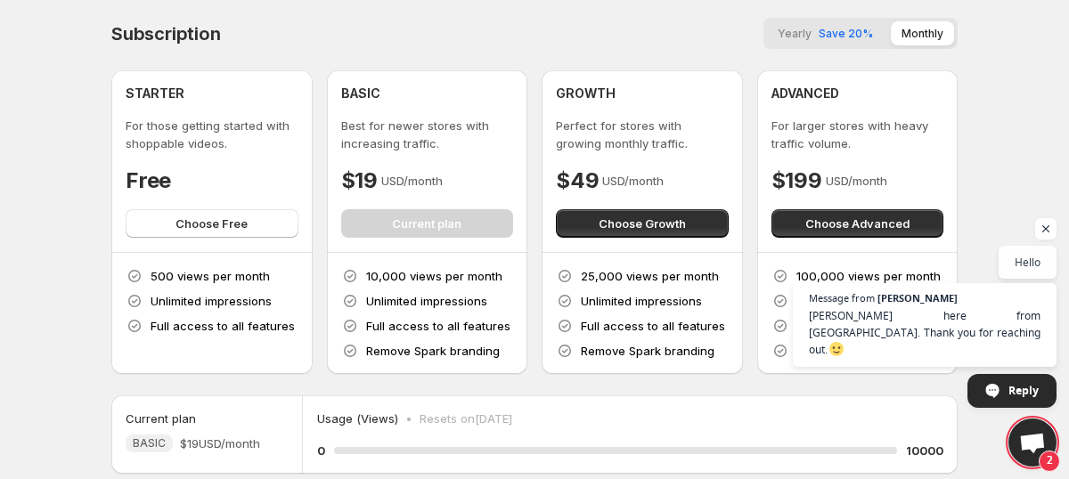
click at [840, 35] on span "Save 20%" at bounding box center [846, 33] width 54 height 13
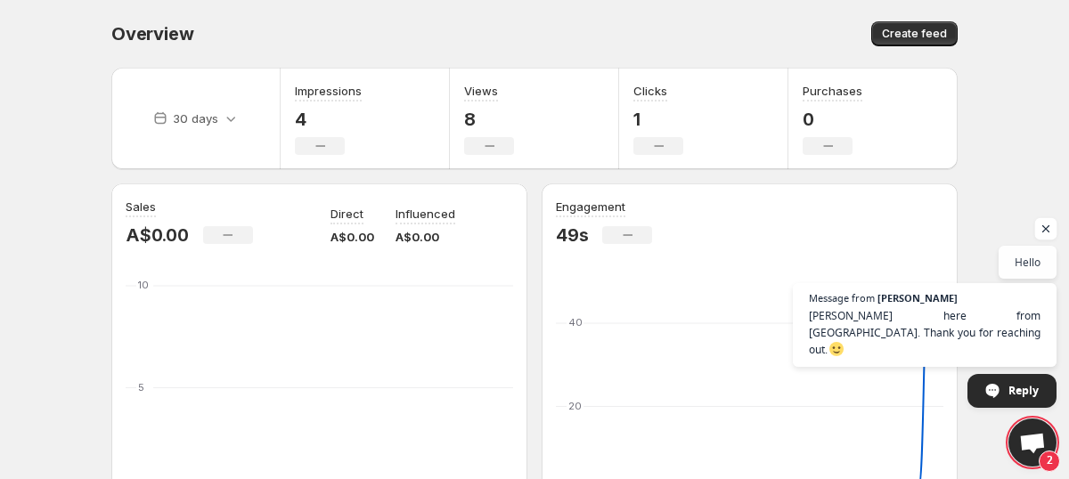
click at [1047, 241] on span "Open chat" at bounding box center [1046, 229] width 22 height 22
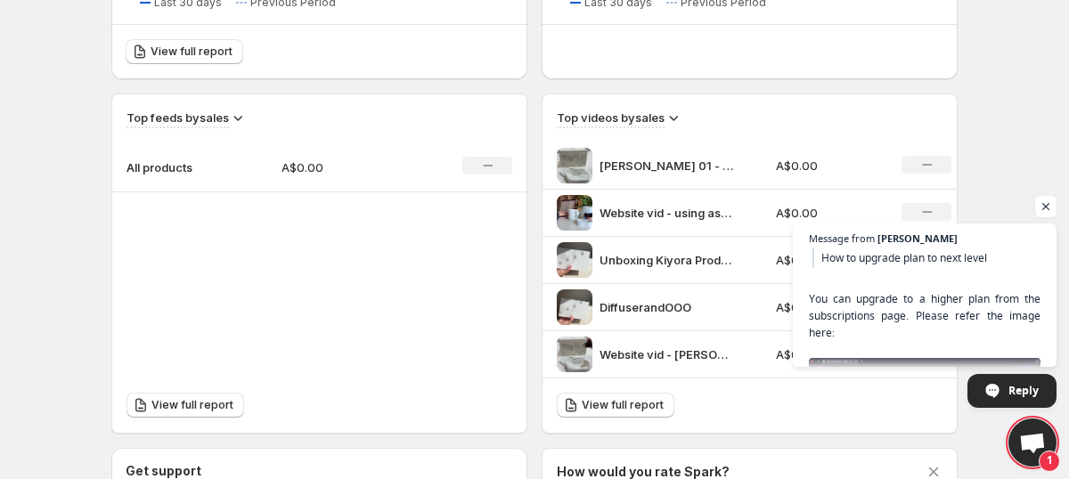
scroll to position [630, 0]
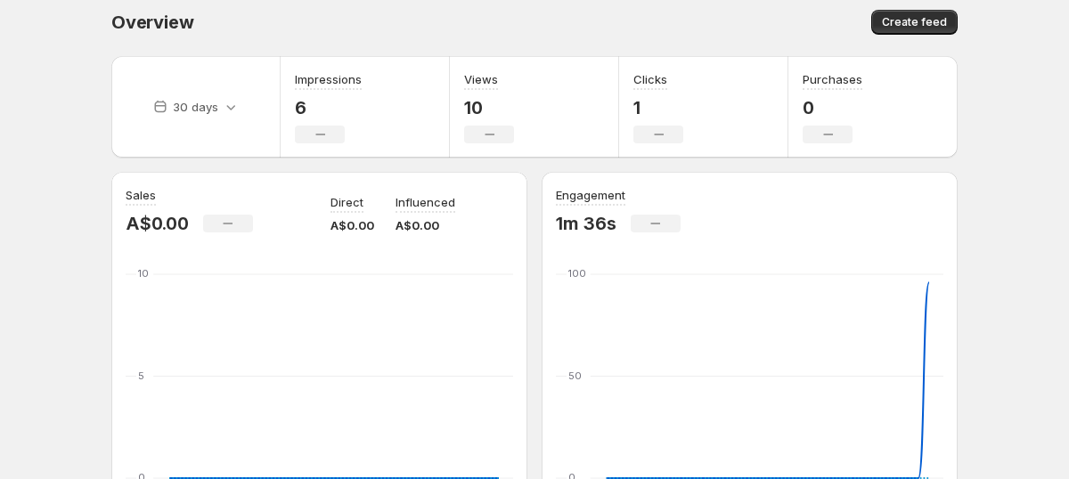
scroll to position [15, 0]
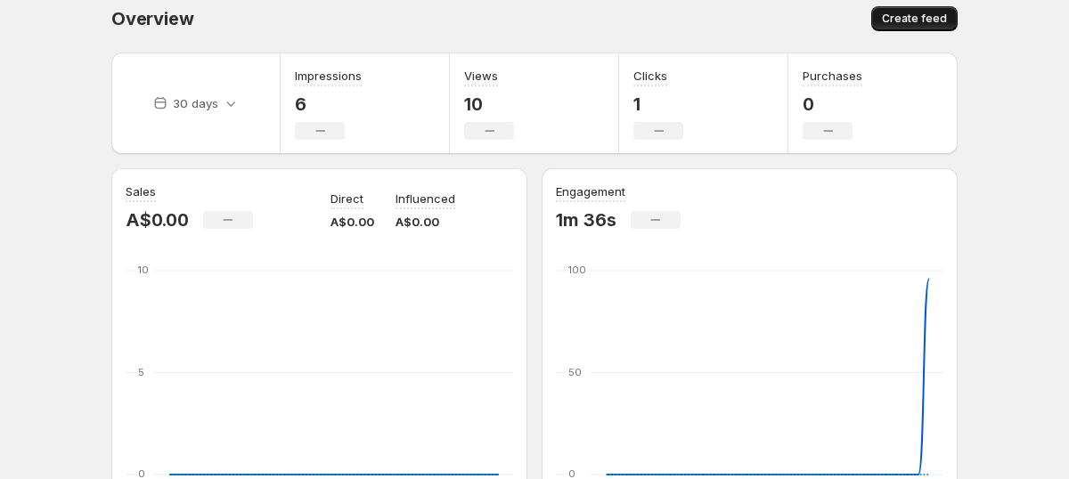
click at [931, 20] on span "Create feed" at bounding box center [914, 19] width 65 height 14
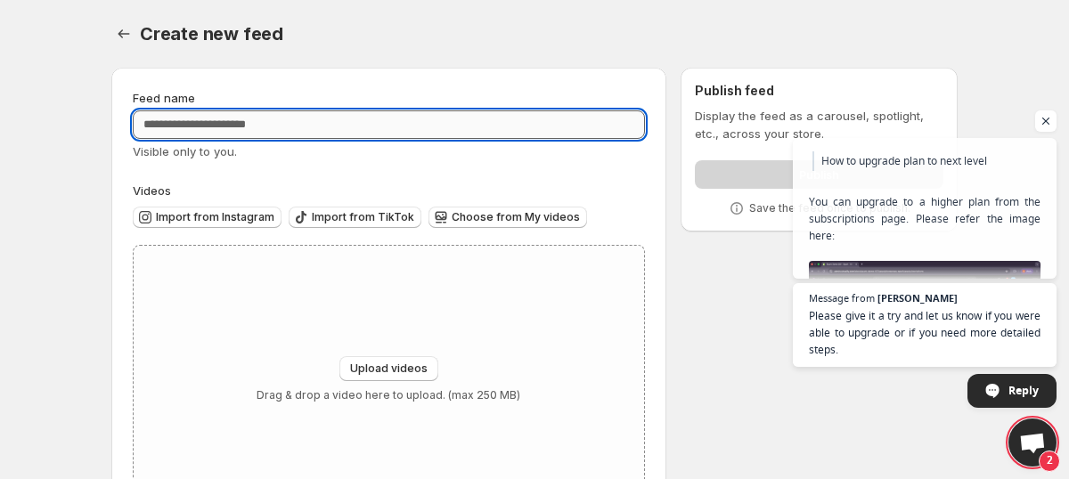
click at [502, 128] on input "Feed name" at bounding box center [389, 124] width 512 height 29
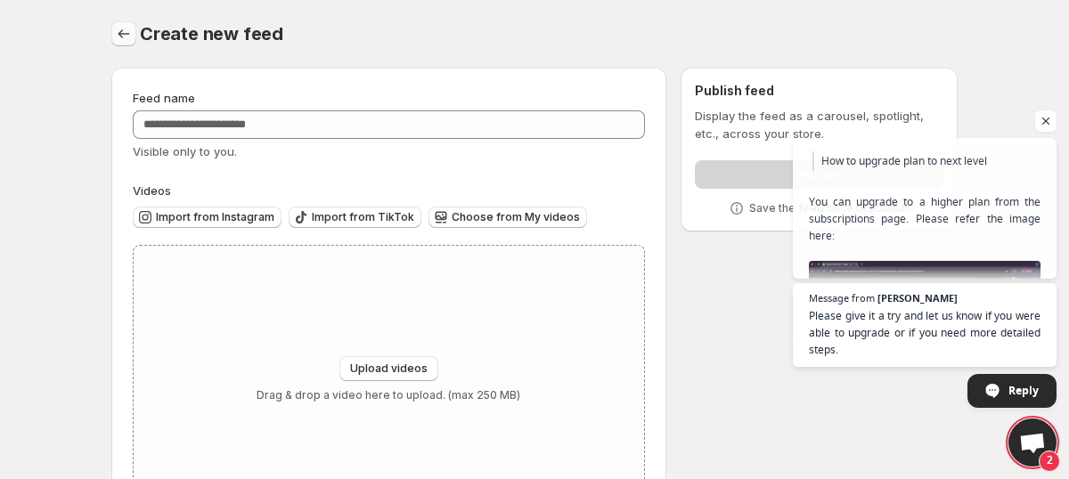
click at [129, 23] on button "Settings" at bounding box center [123, 33] width 25 height 25
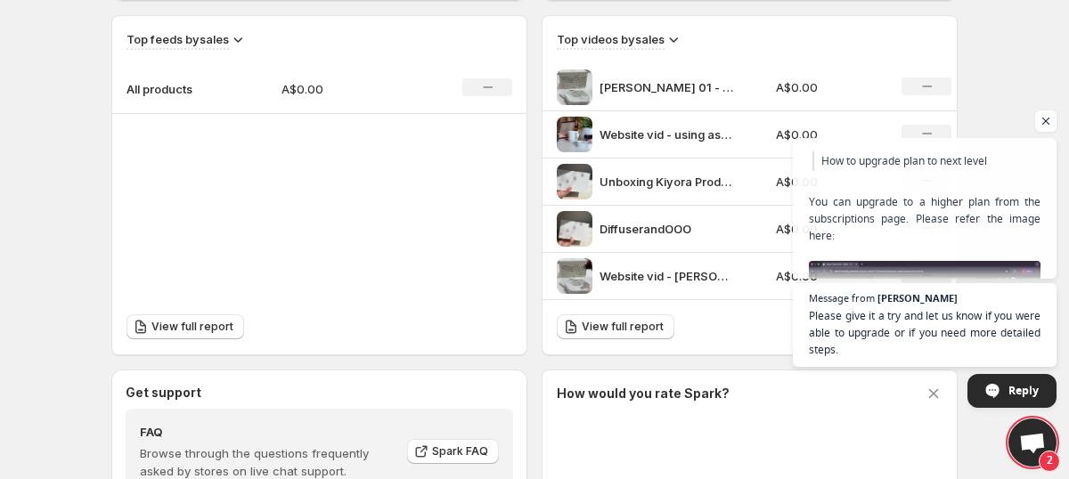
scroll to position [569, 0]
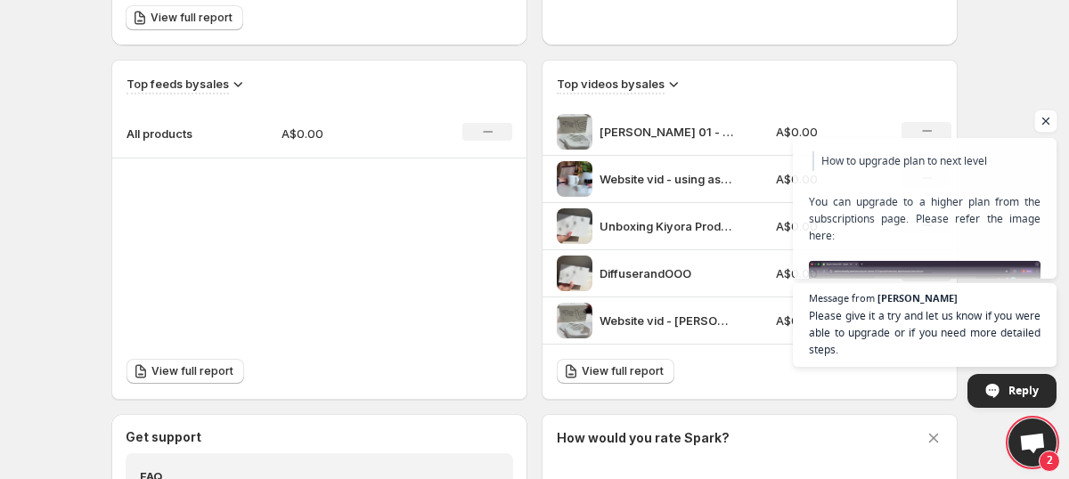
click at [1054, 123] on span "Open chat" at bounding box center [1046, 121] width 22 height 22
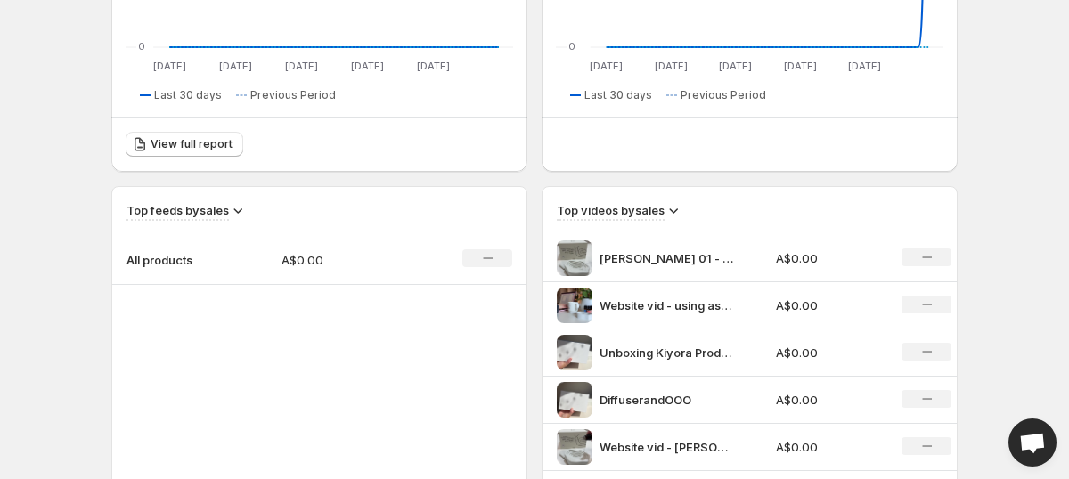
scroll to position [0, 0]
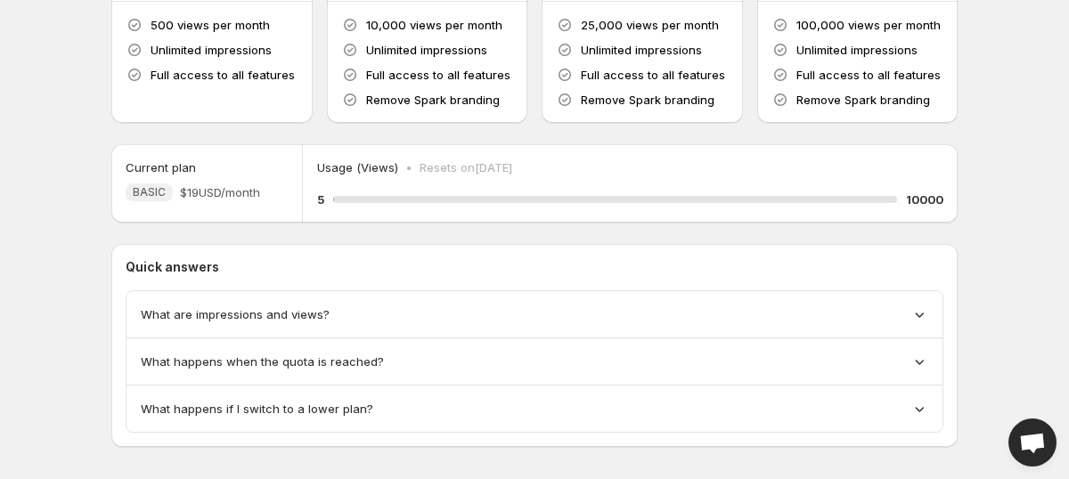
scroll to position [261, 0]
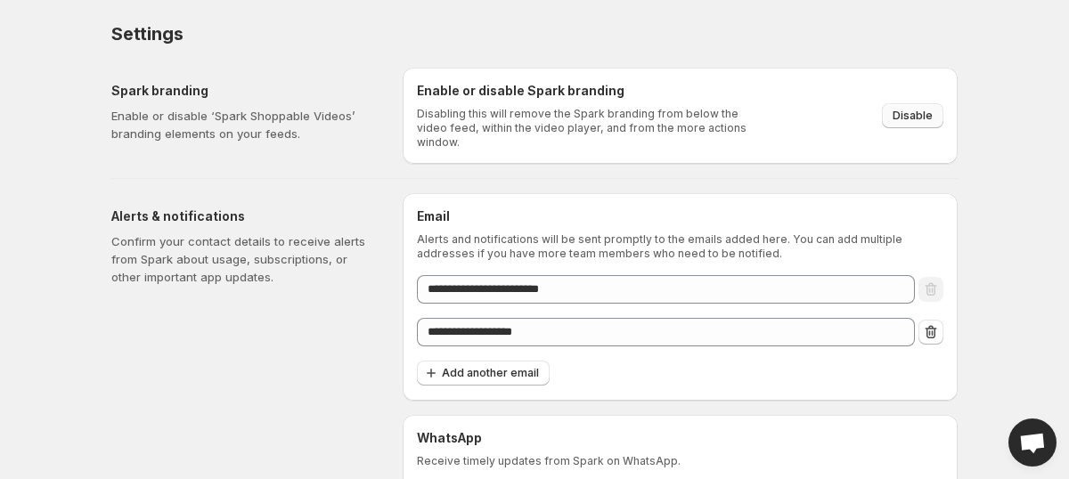
click at [903, 109] on span "Disable" at bounding box center [913, 116] width 40 height 14
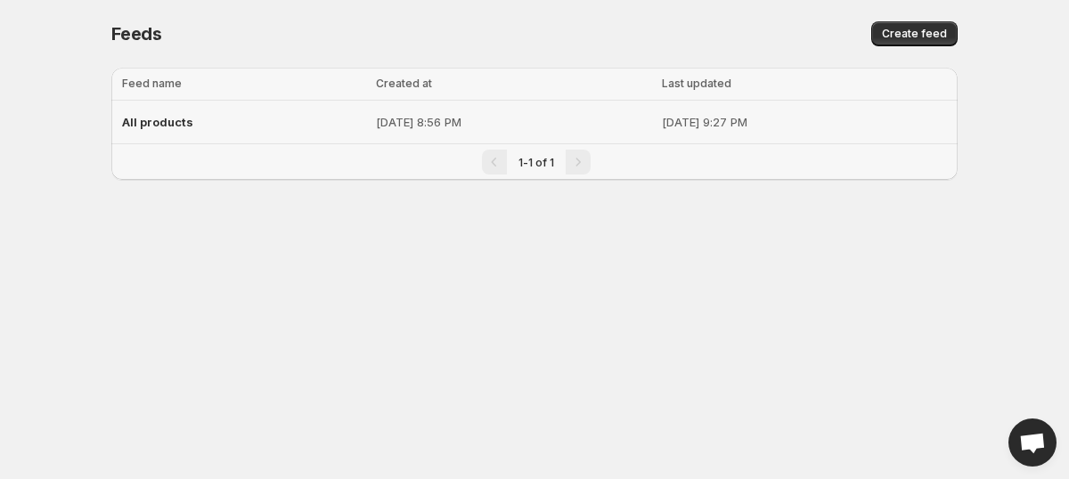
click at [225, 113] on div "All products" at bounding box center [243, 122] width 243 height 32
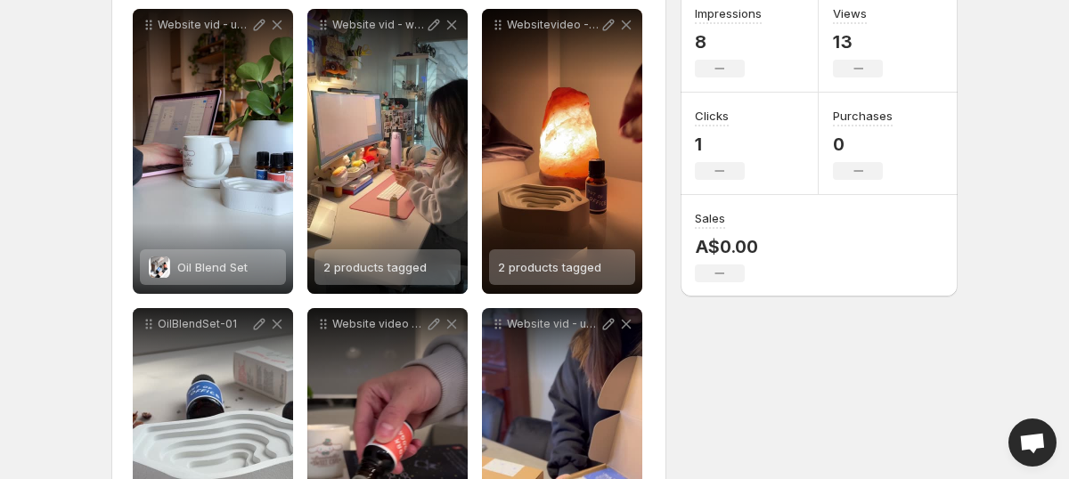
scroll to position [214, 0]
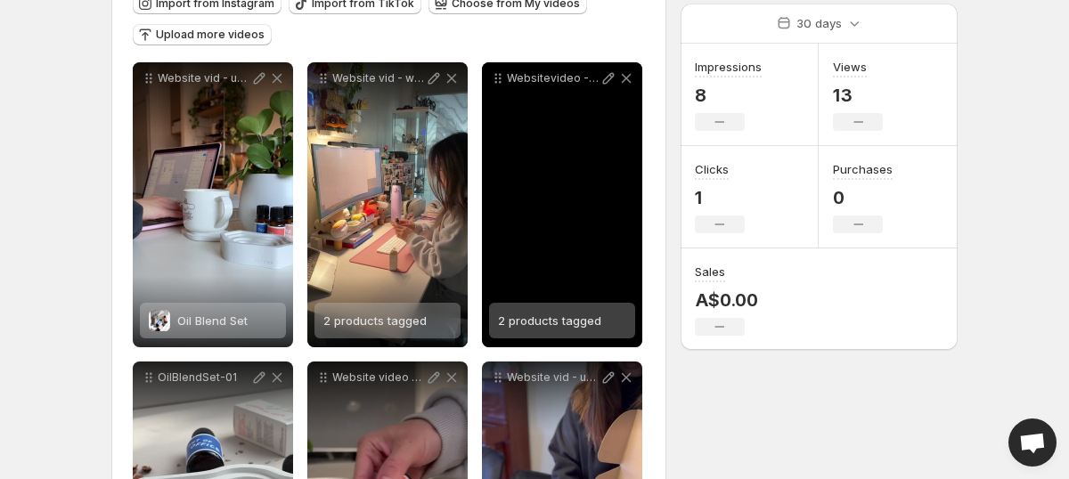
click at [535, 160] on div "Websitevideo - night time" at bounding box center [562, 204] width 160 height 285
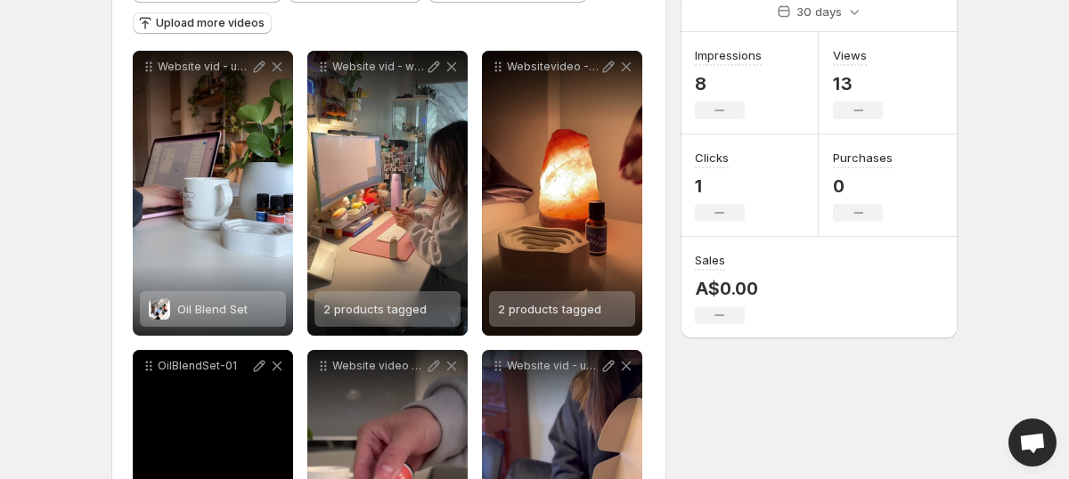
scroll to position [210, 0]
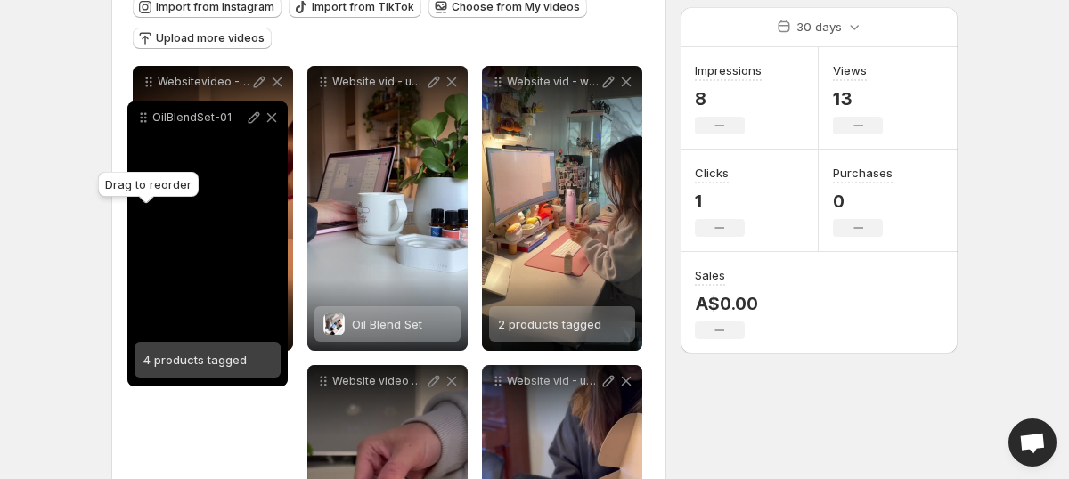
drag, startPoint x: 150, startPoint y: 384, endPoint x: 144, endPoint y: 102, distance: 281.6
click at [144, 109] on icon at bounding box center [144, 118] width 18 height 18
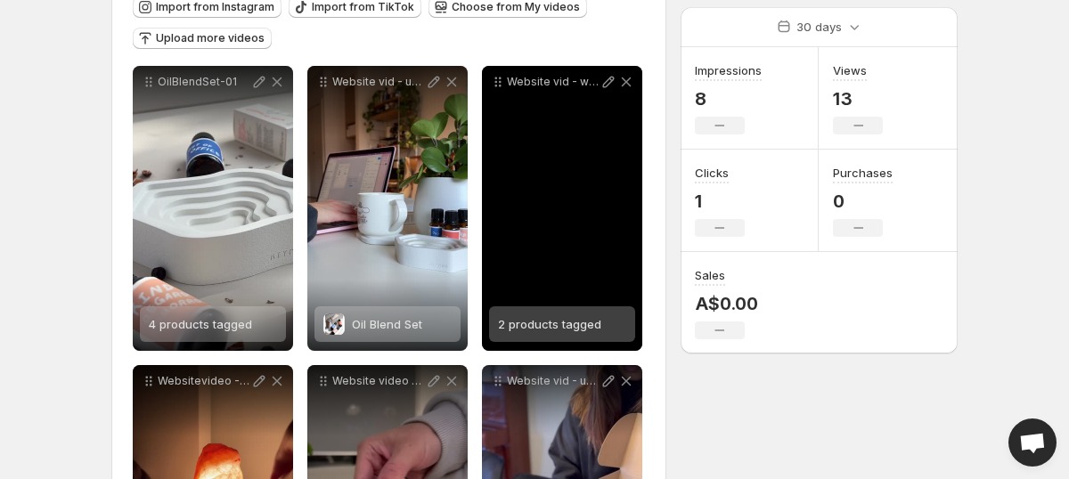
scroll to position [217, 0]
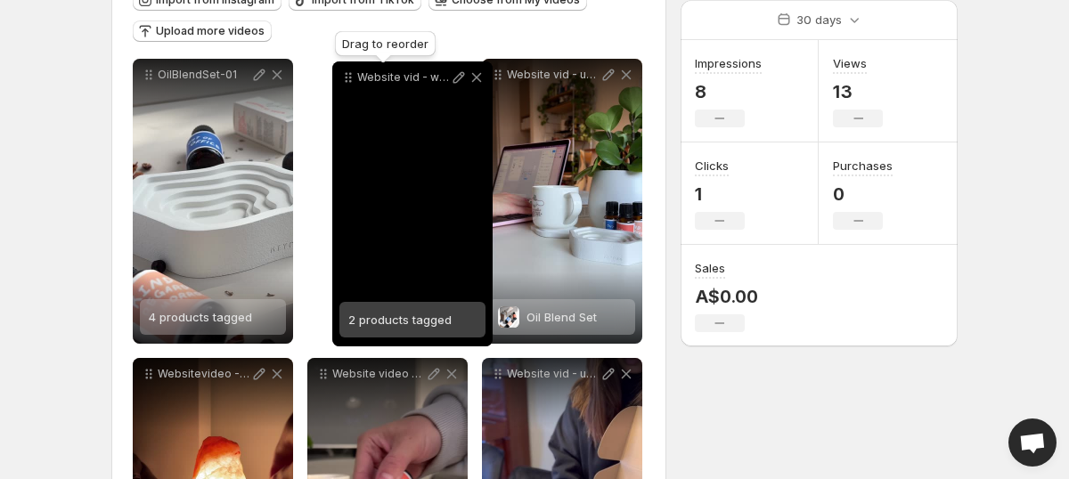
drag, startPoint x: 501, startPoint y: 75, endPoint x: 350, endPoint y: 78, distance: 150.6
click at [350, 78] on icon at bounding box center [348, 78] width 18 height 18
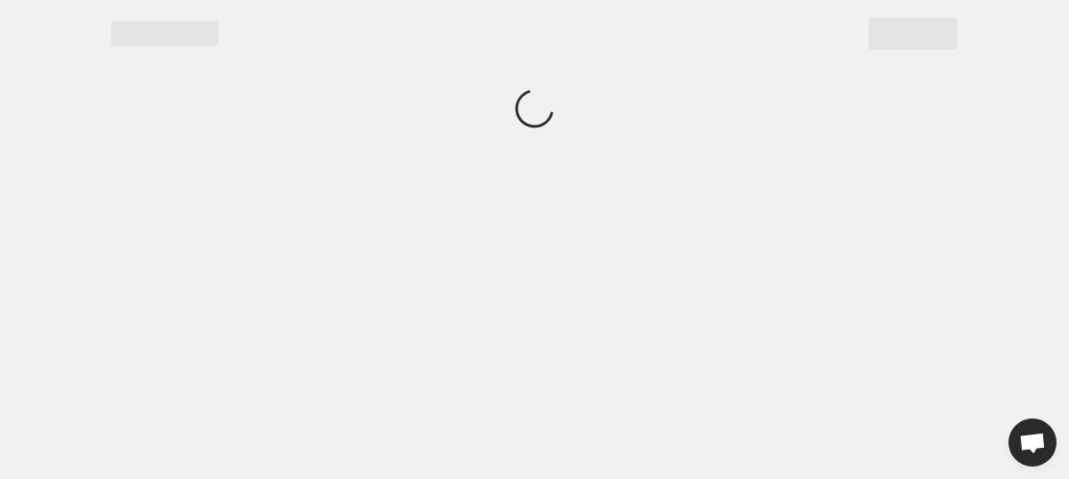
scroll to position [0, 0]
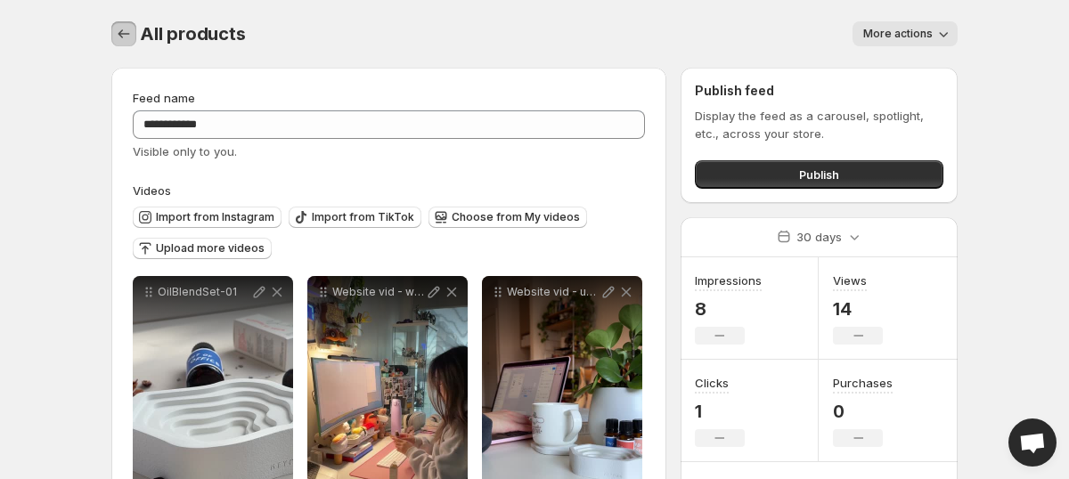
click at [115, 26] on icon "Settings" at bounding box center [124, 34] width 18 height 18
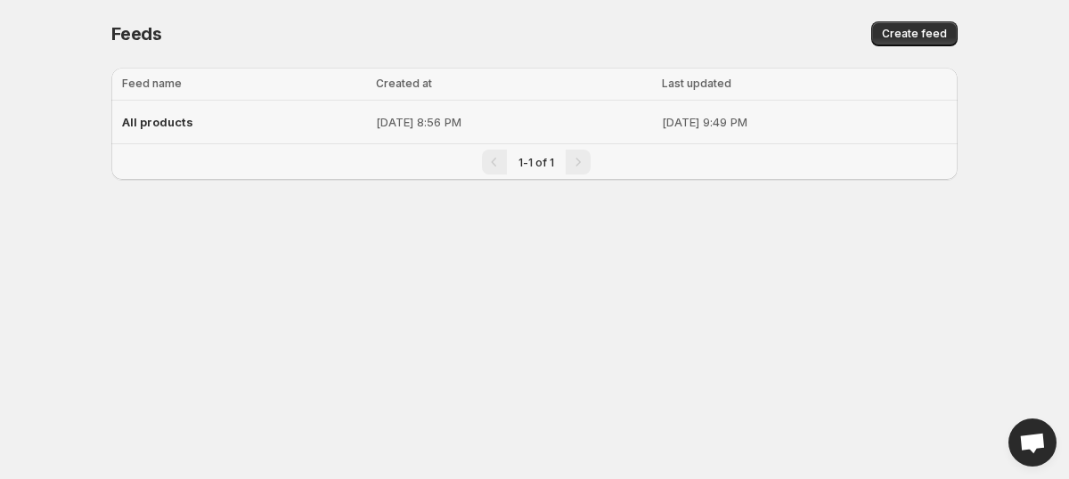
click at [259, 132] on div "All products" at bounding box center [243, 122] width 243 height 32
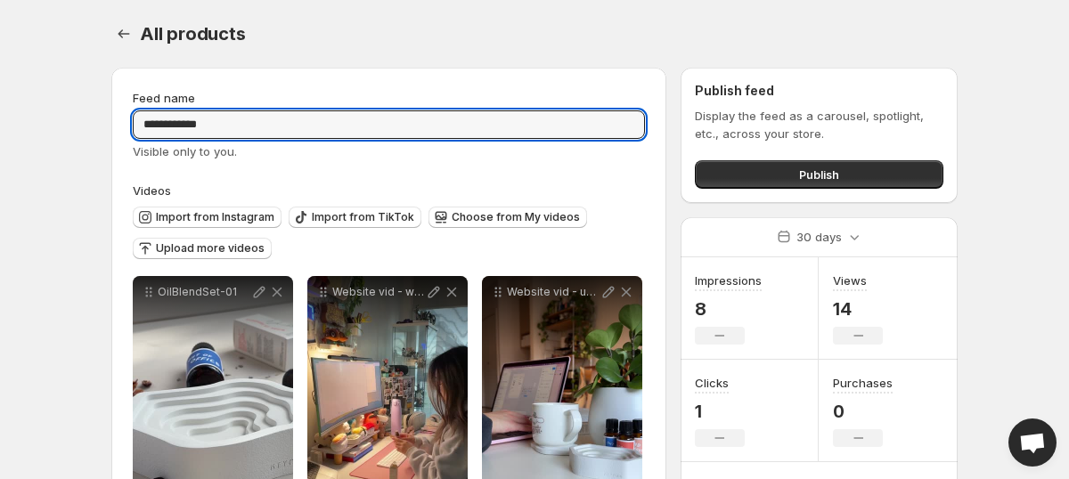
click at [412, 121] on input "**********" at bounding box center [389, 124] width 512 height 29
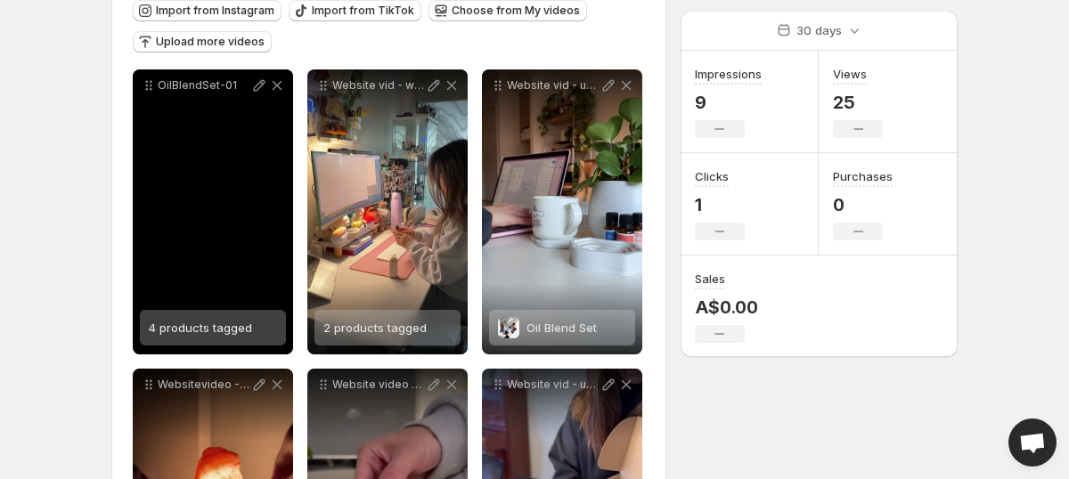
scroll to position [205, 0]
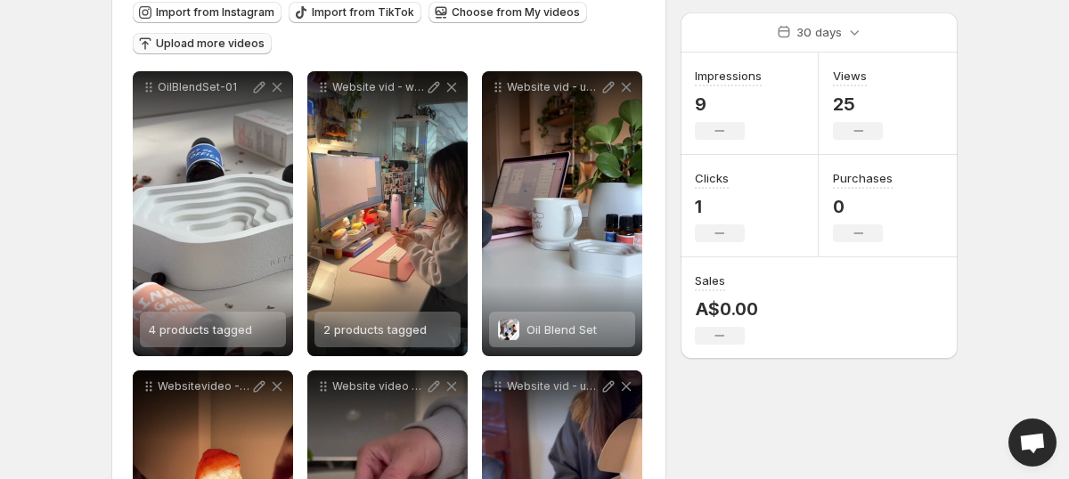
click at [213, 45] on span "Upload more videos" at bounding box center [210, 44] width 109 height 14
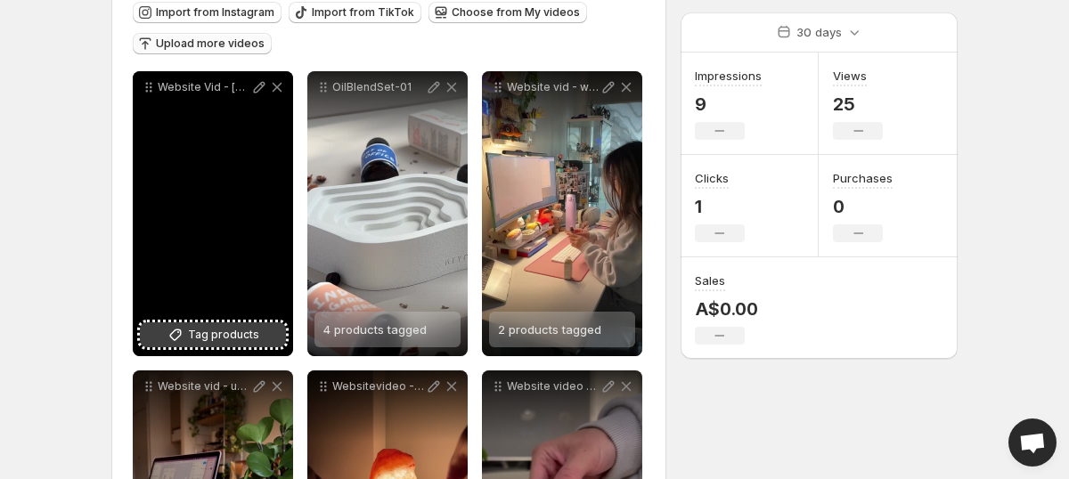
click at [226, 331] on span "Tag products" at bounding box center [223, 335] width 71 height 18
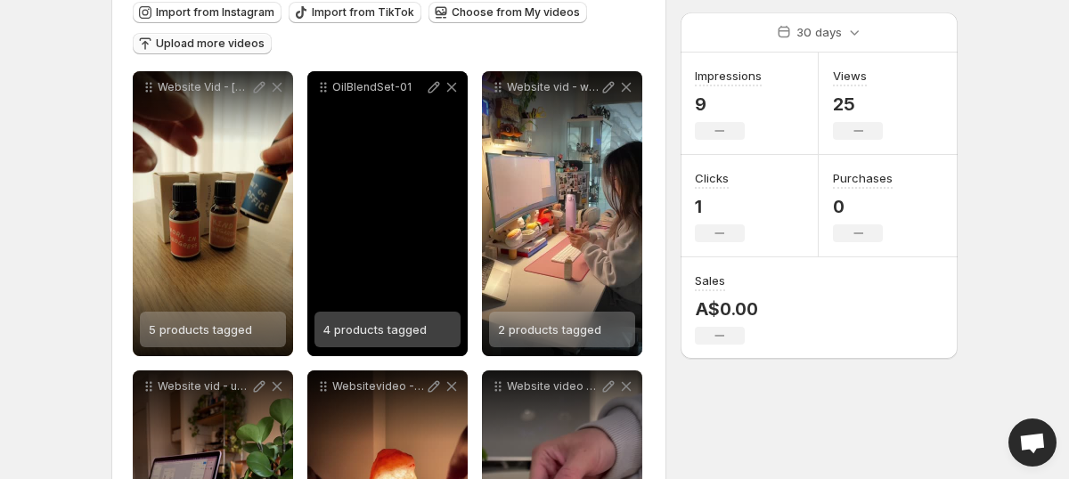
click at [381, 335] on span "4 products tagged" at bounding box center [374, 330] width 103 height 14
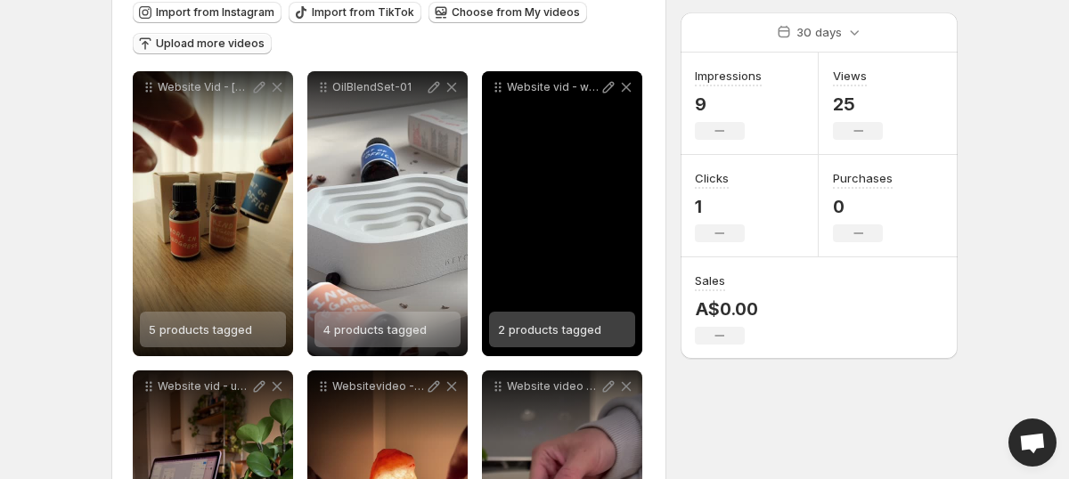
click at [570, 339] on div "2 products tagged" at bounding box center [549, 330] width 103 height 36
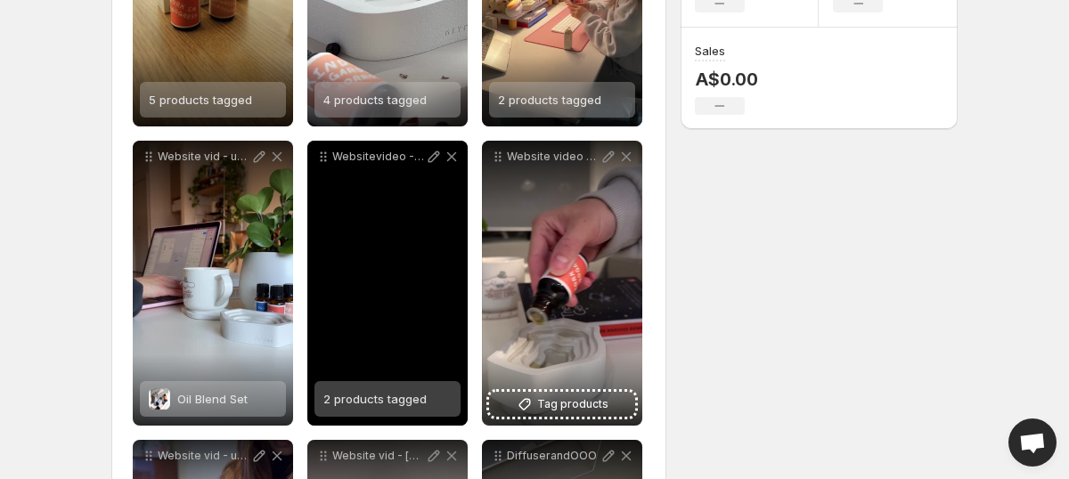
scroll to position [442, 0]
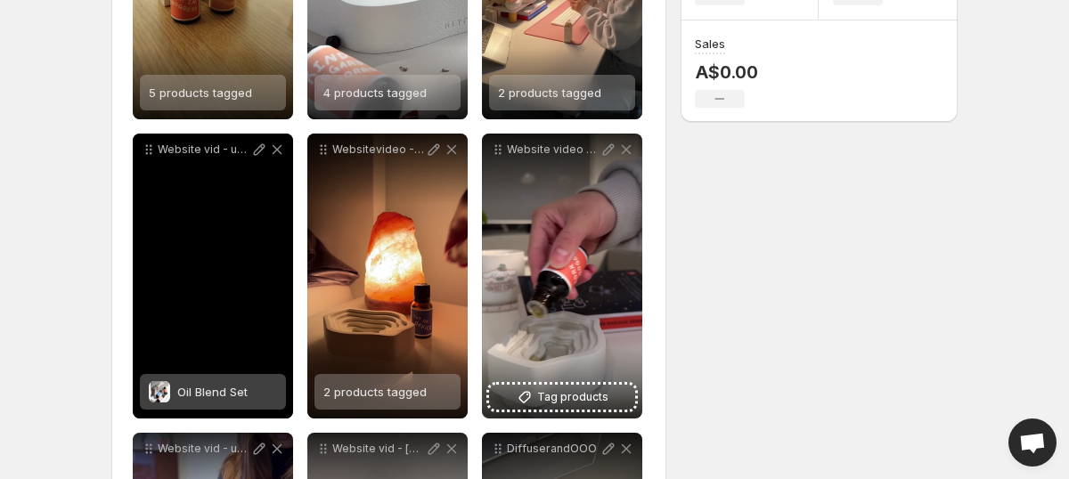
click at [259, 388] on div "Oil Blend Set" at bounding box center [213, 392] width 146 height 36
click at [210, 405] on div "3 products tagged" at bounding box center [200, 392] width 103 height 36
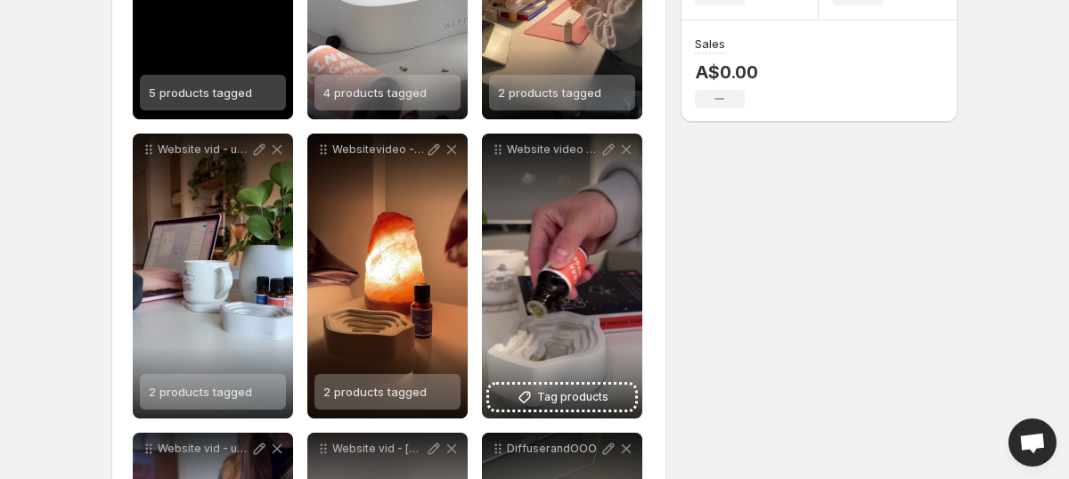
click at [209, 101] on div "5 products tagged" at bounding box center [200, 93] width 103 height 36
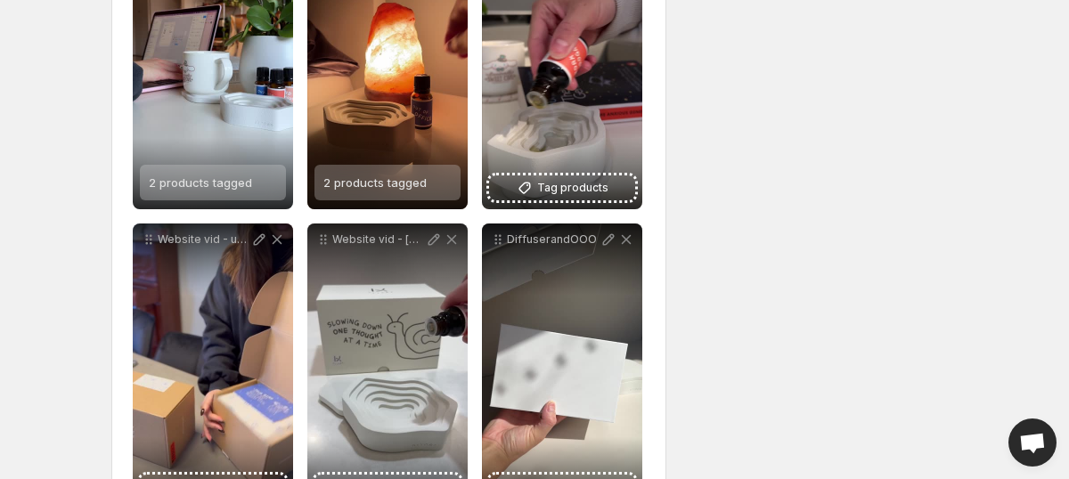
scroll to position [724, 0]
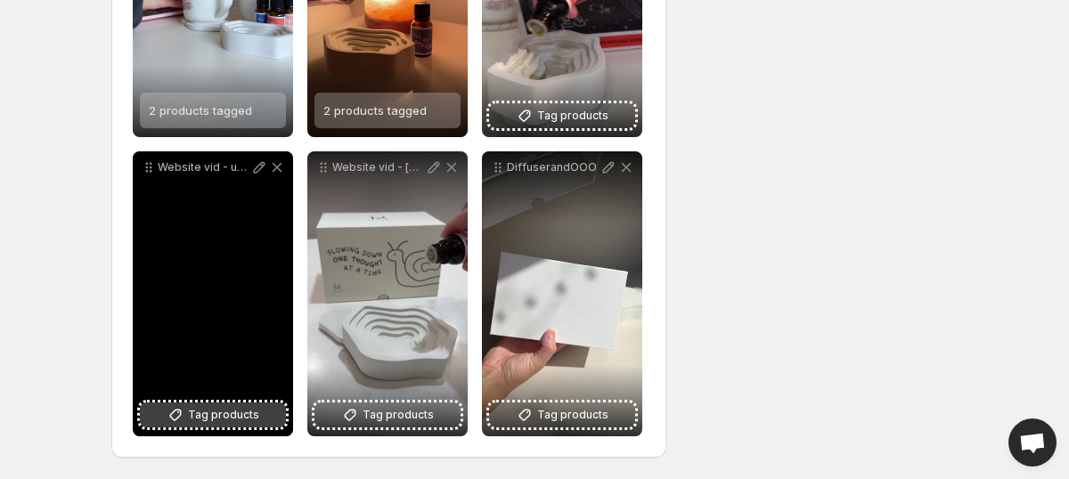
click at [216, 421] on span "Tag products" at bounding box center [223, 415] width 71 height 18
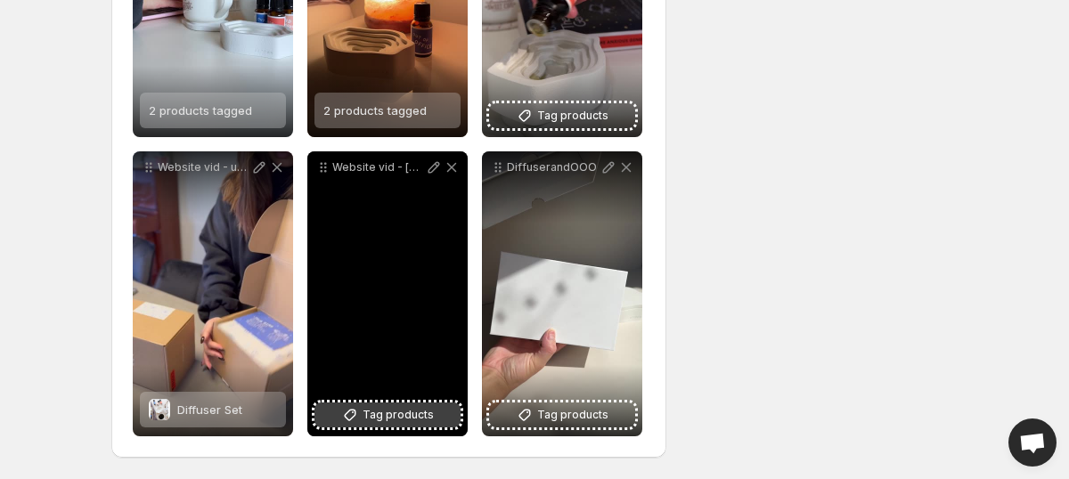
click at [389, 412] on span "Tag products" at bounding box center [398, 415] width 71 height 18
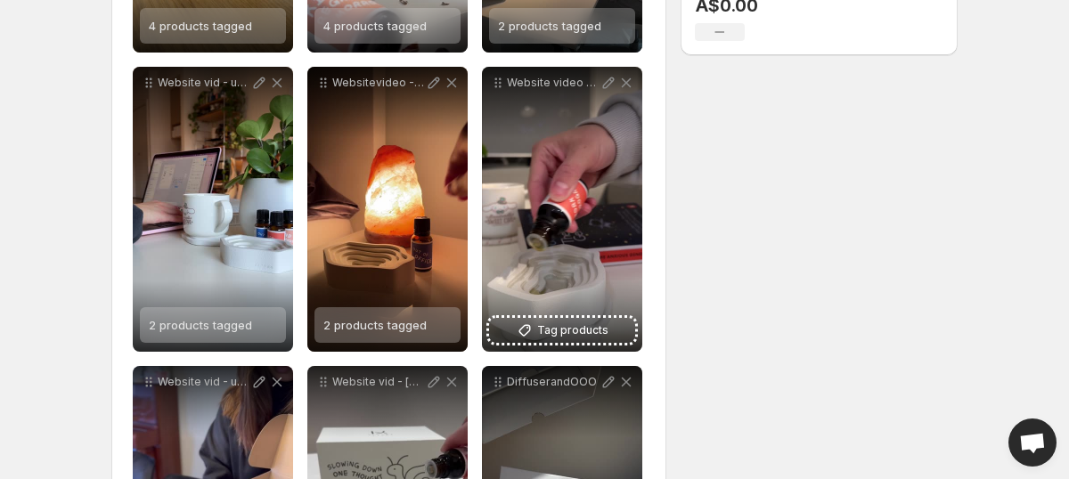
scroll to position [0, 0]
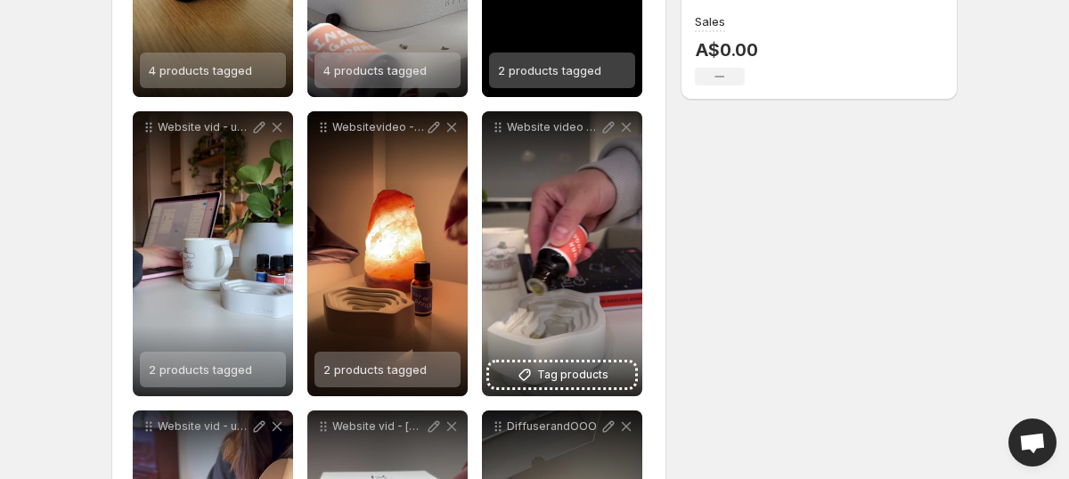
scroll to position [490, 0]
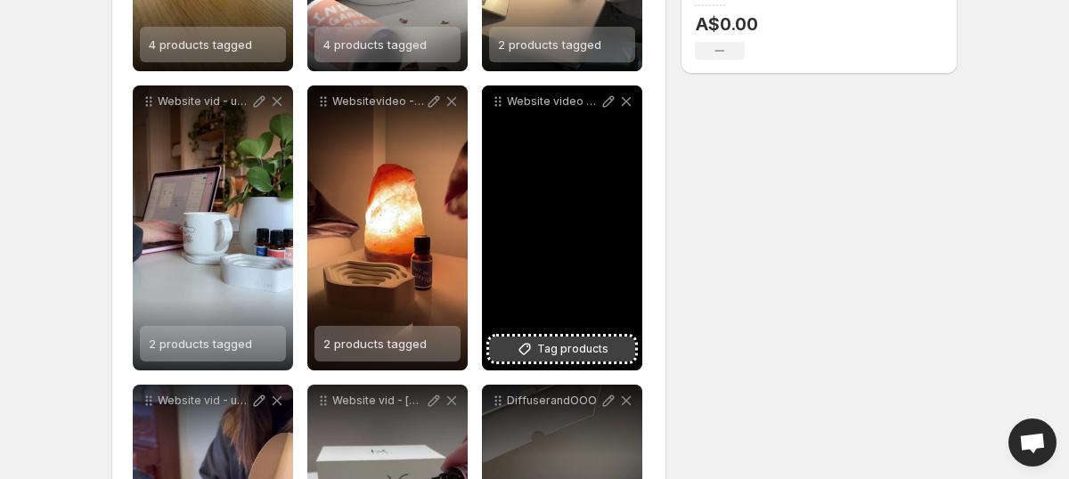
click at [575, 352] on span "Tag products" at bounding box center [572, 349] width 71 height 18
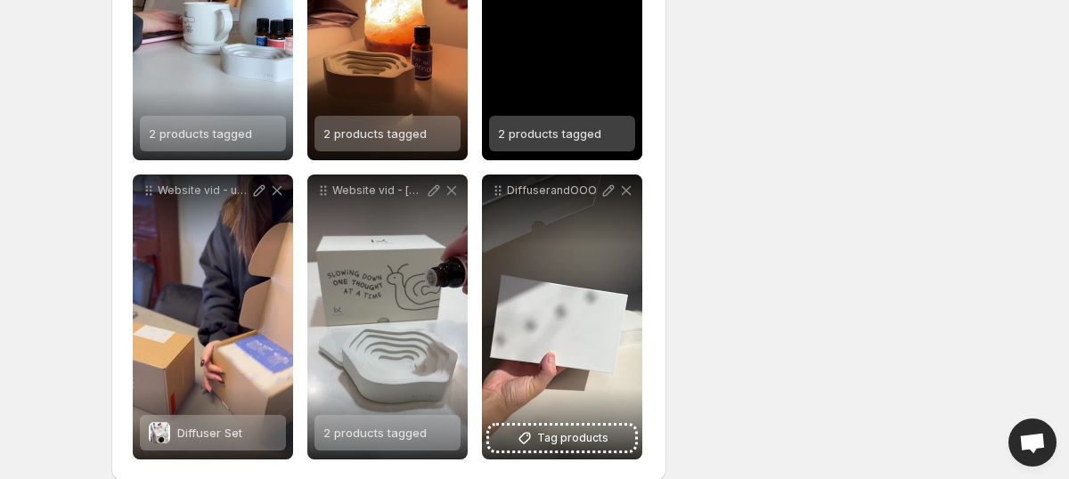
scroll to position [724, 0]
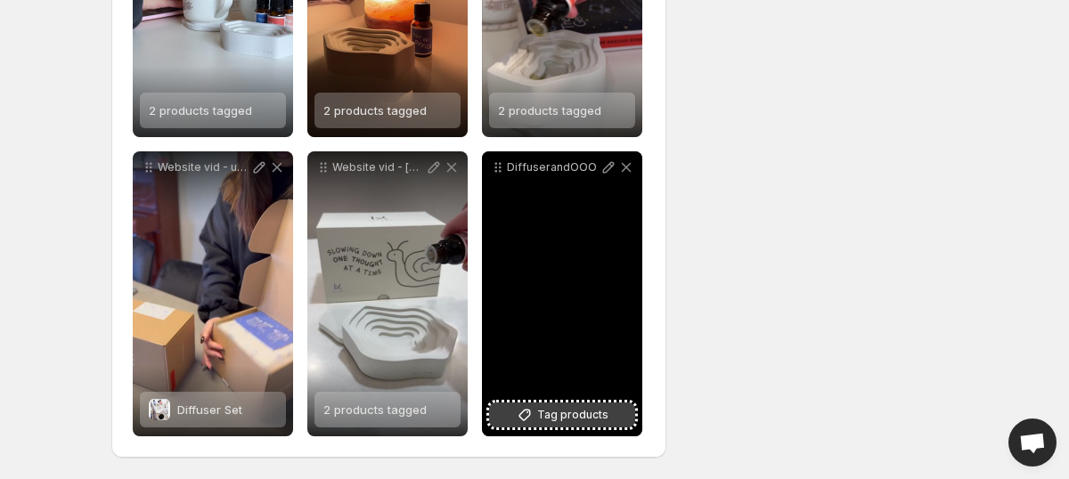
click at [602, 411] on span "Tag products" at bounding box center [572, 415] width 71 height 18
click at [598, 411] on span "KIYORA Diffuser" at bounding box center [571, 410] width 89 height 14
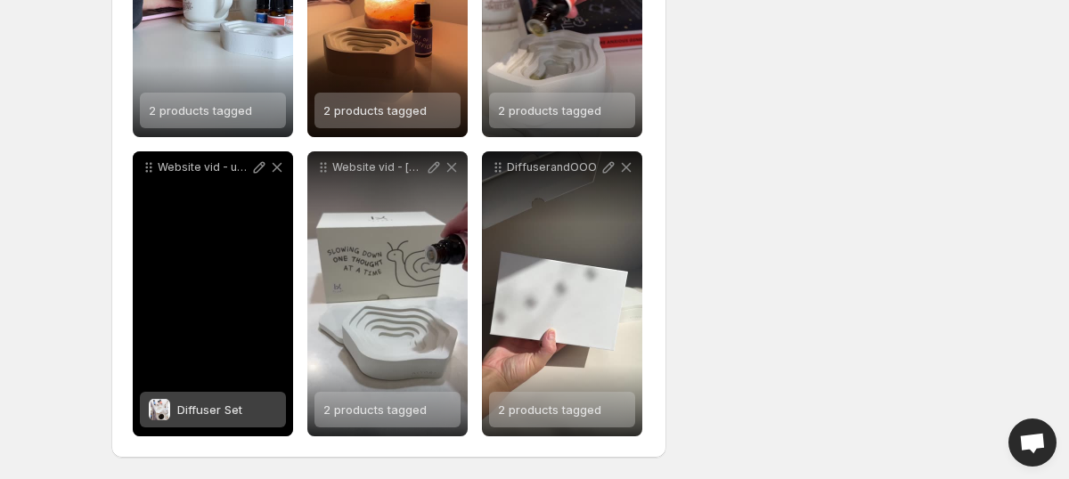
click at [193, 410] on span "Diffuser Set" at bounding box center [209, 410] width 65 height 14
click at [202, 403] on span "2 products tagged" at bounding box center [200, 410] width 103 height 14
click at [215, 358] on div "Website vid - unboxing" at bounding box center [213, 293] width 160 height 285
click at [215, 408] on span "5 products tagged" at bounding box center [200, 410] width 103 height 14
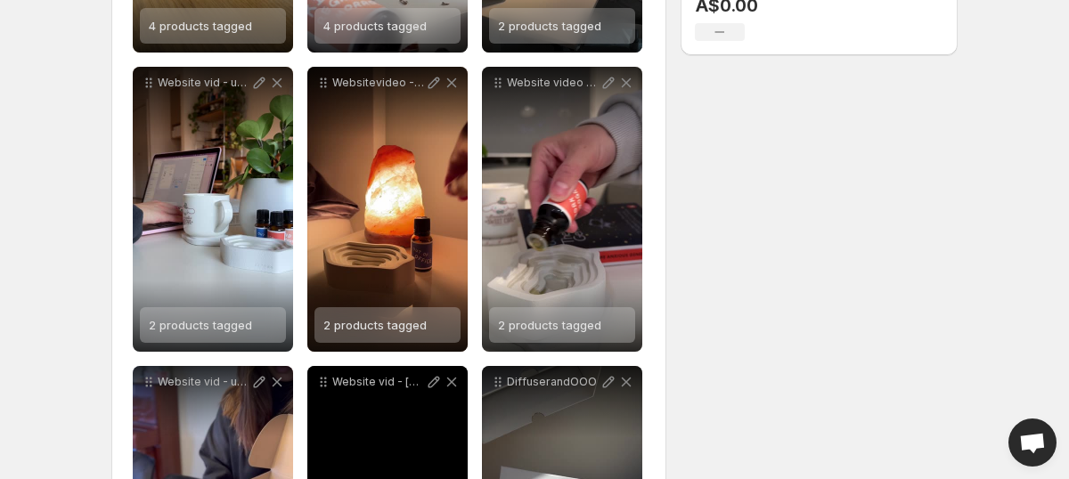
scroll to position [505, 0]
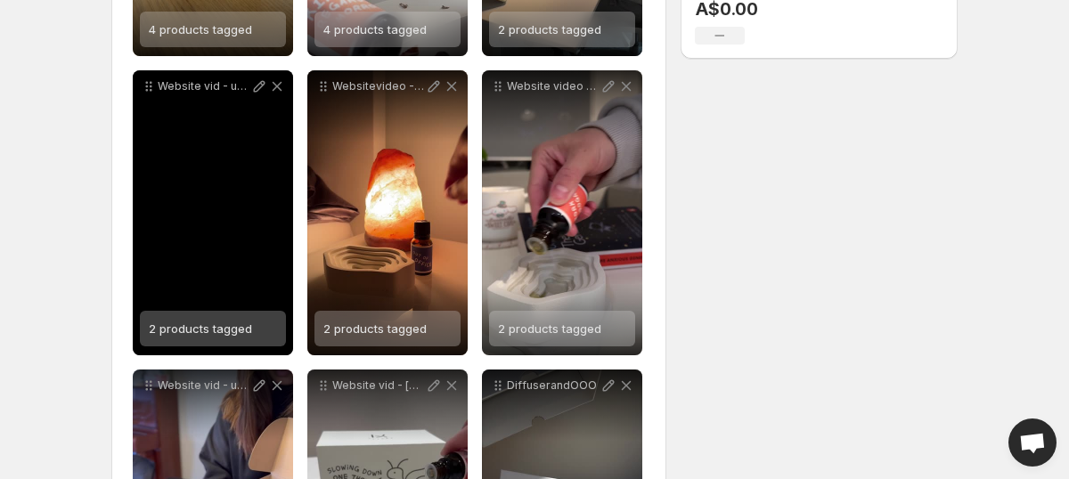
click at [241, 325] on span "2 products tagged" at bounding box center [200, 329] width 103 height 14
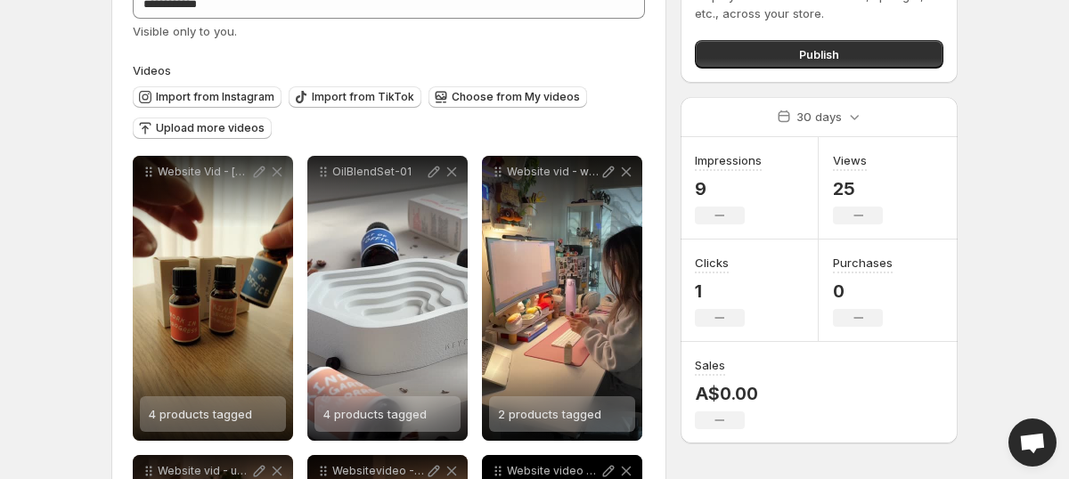
scroll to position [196, 0]
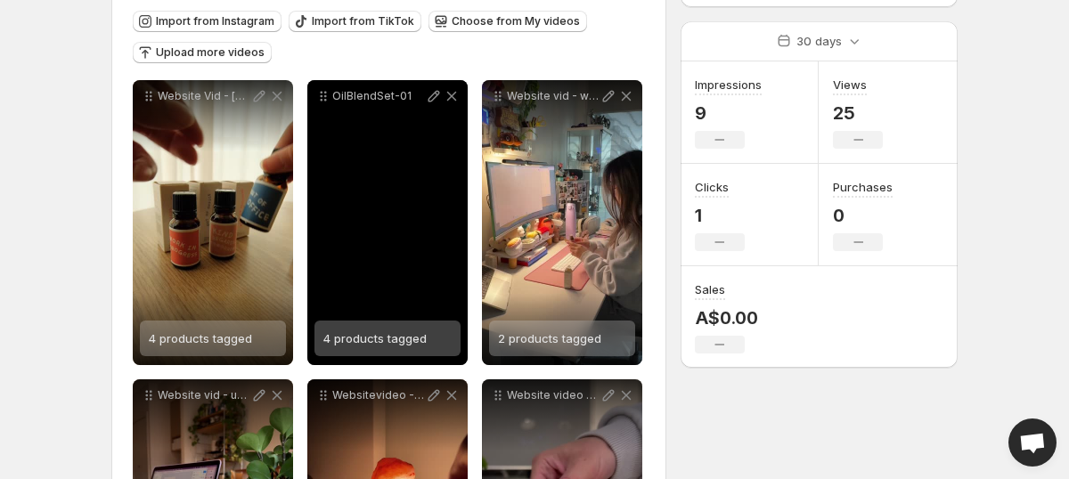
click at [410, 339] on span "4 products tagged" at bounding box center [374, 338] width 103 height 14
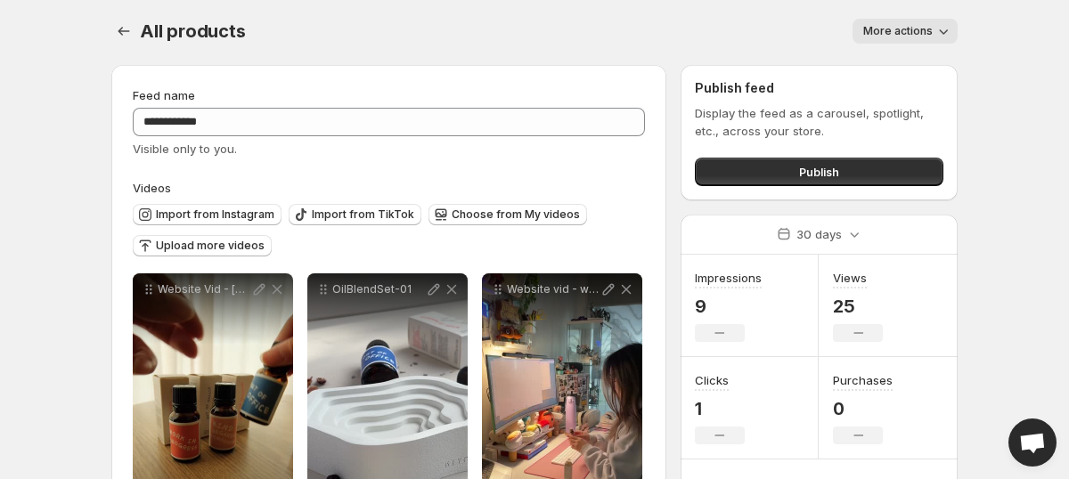
scroll to position [0, 0]
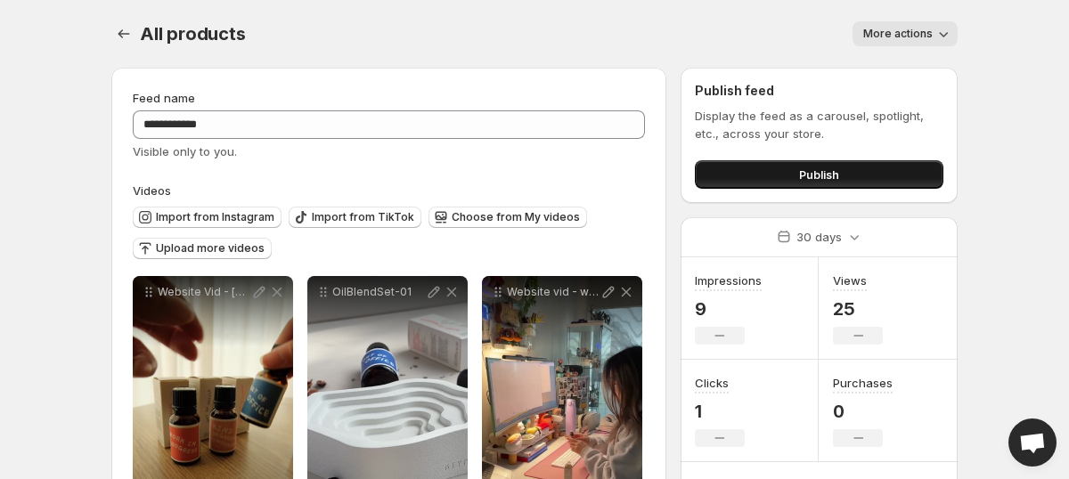
click at [753, 174] on button "Publish" at bounding box center [819, 174] width 249 height 29
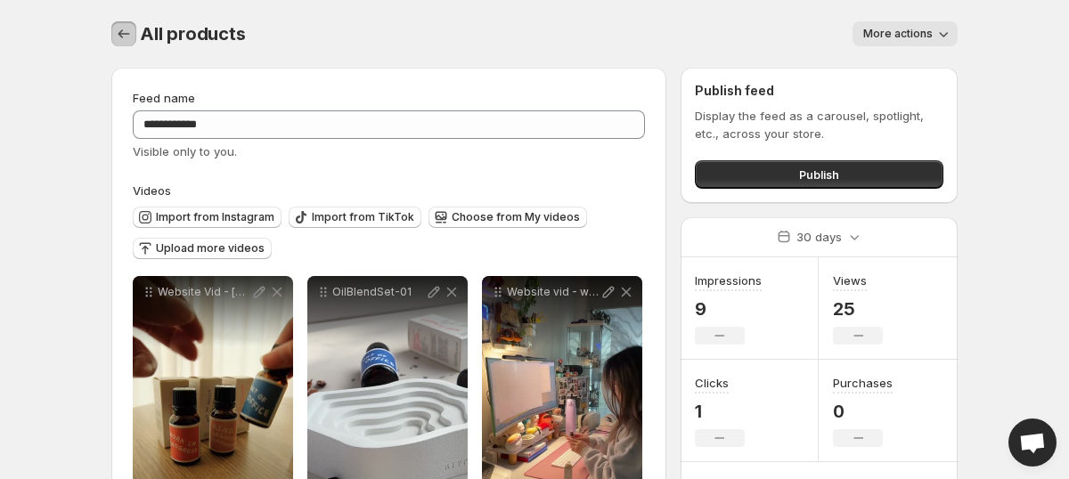
click at [121, 36] on icon "Settings" at bounding box center [124, 34] width 18 height 18
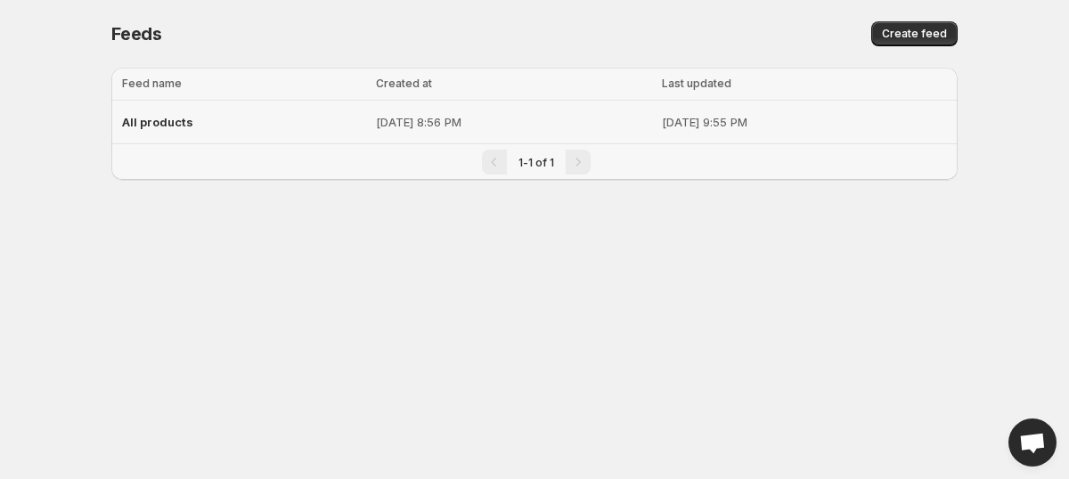
click at [162, 122] on span "All products" at bounding box center [157, 122] width 71 height 14
